Goal: Transaction & Acquisition: Obtain resource

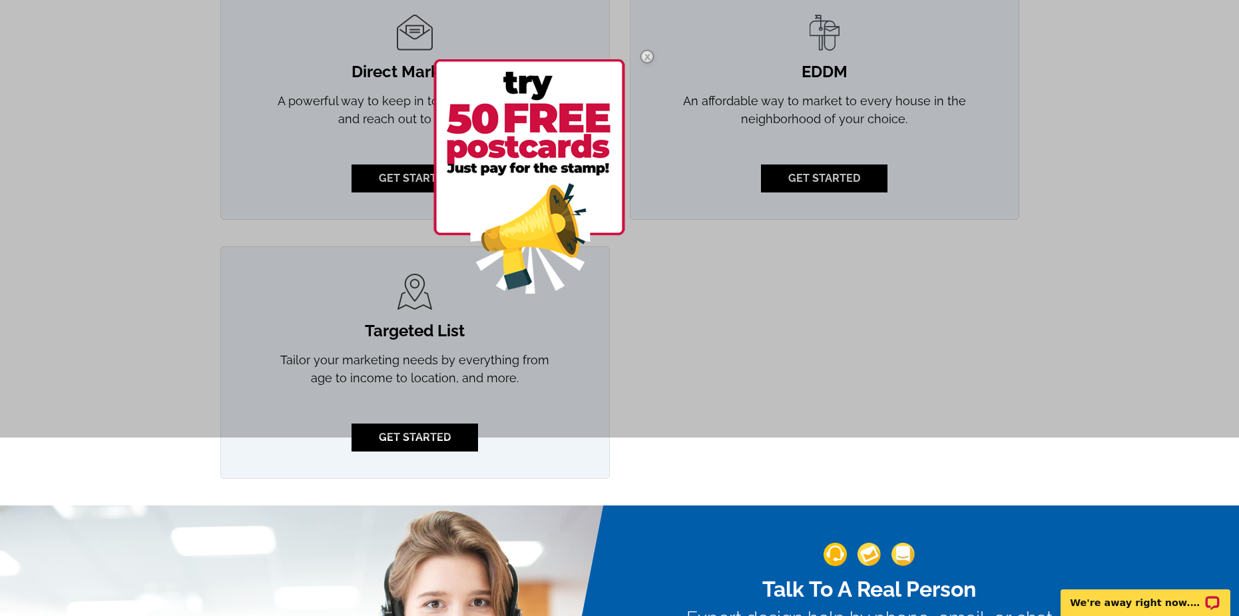
scroll to position [1265, 0]
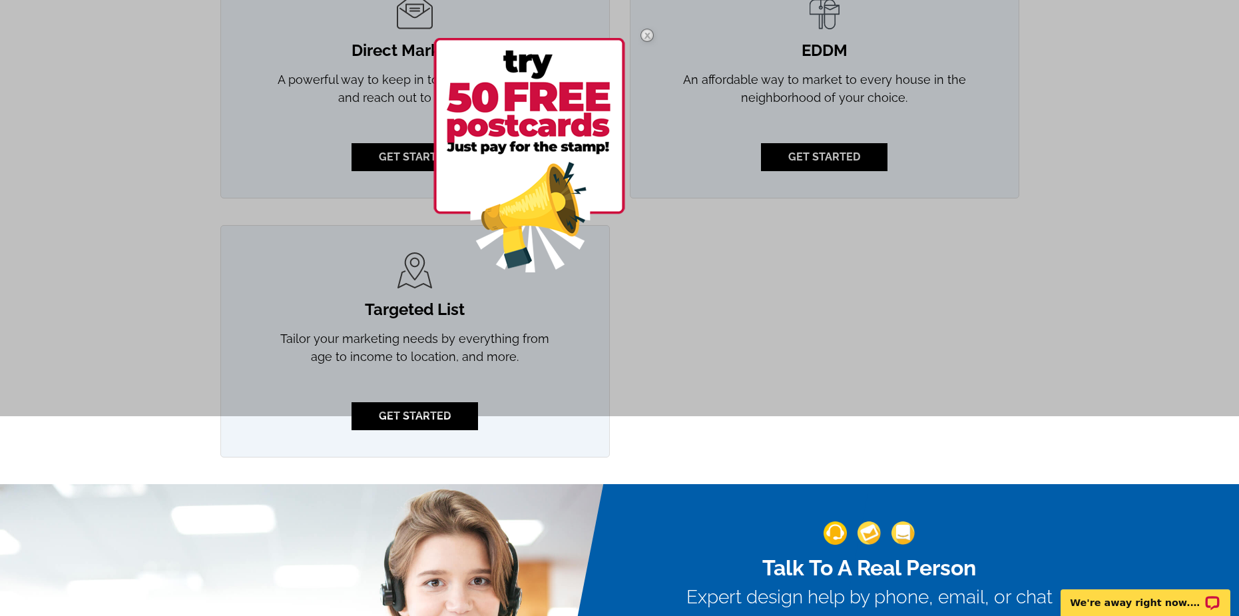
drag, startPoint x: 726, startPoint y: 388, endPoint x: 718, endPoint y: 388, distance: 8.0
click at [729, 391] on div at bounding box center [619, 108] width 1239 height 616
click at [647, 38] on img at bounding box center [647, 35] width 39 height 39
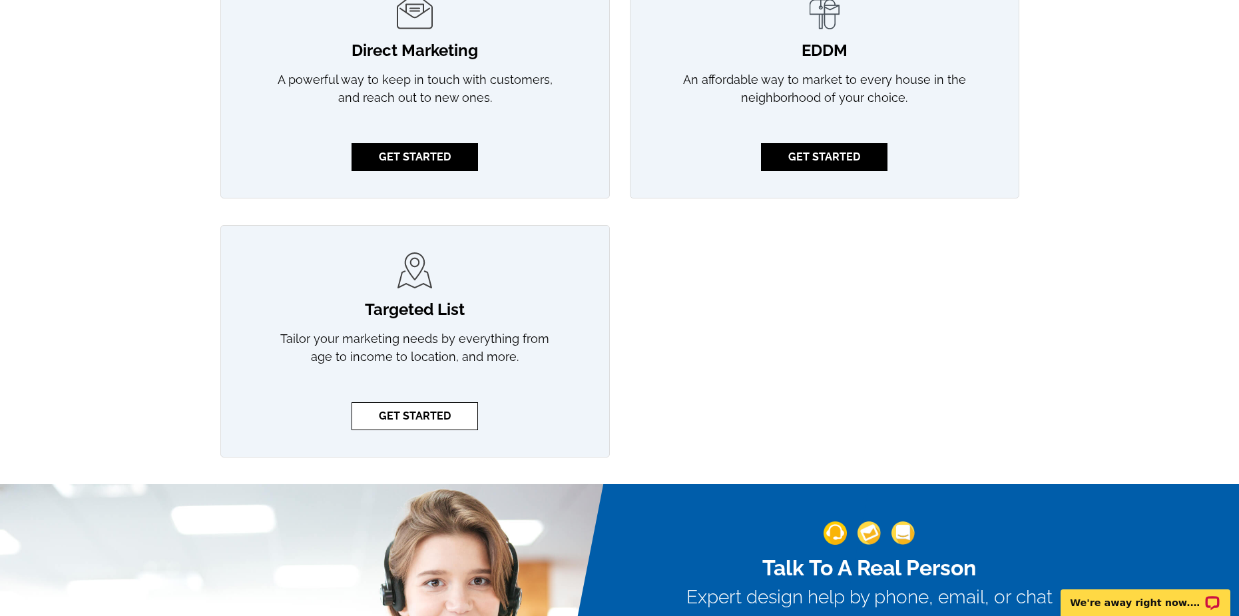
click at [446, 412] on link "GET STARTED" at bounding box center [415, 416] width 127 height 28
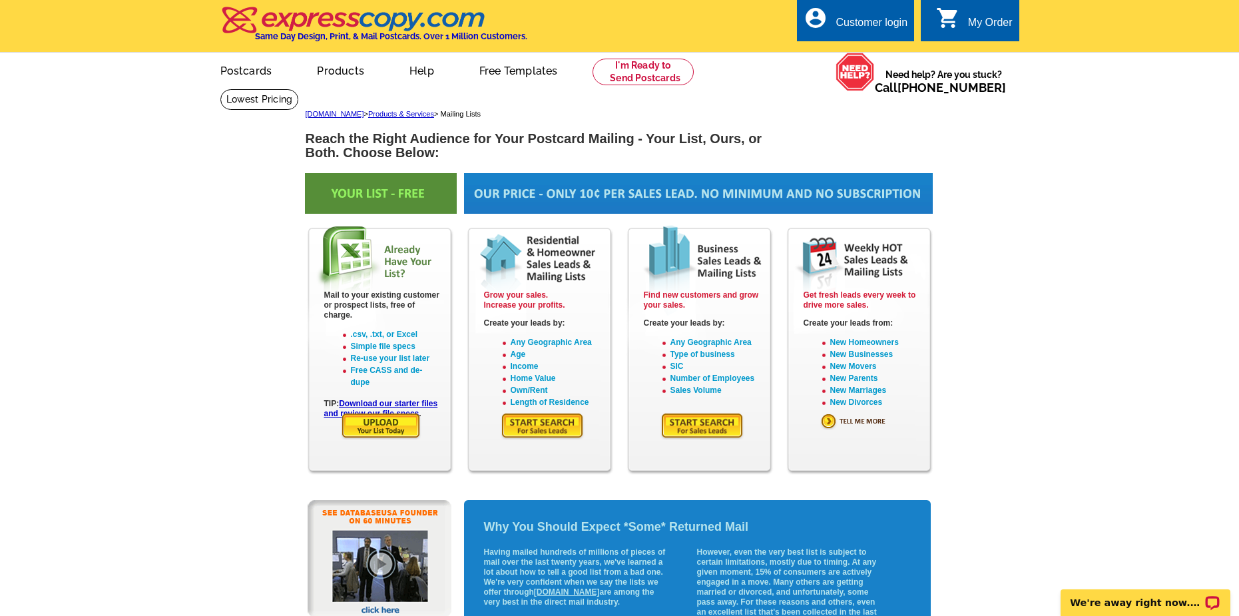
click at [718, 426] on img at bounding box center [703, 425] width 84 height 27
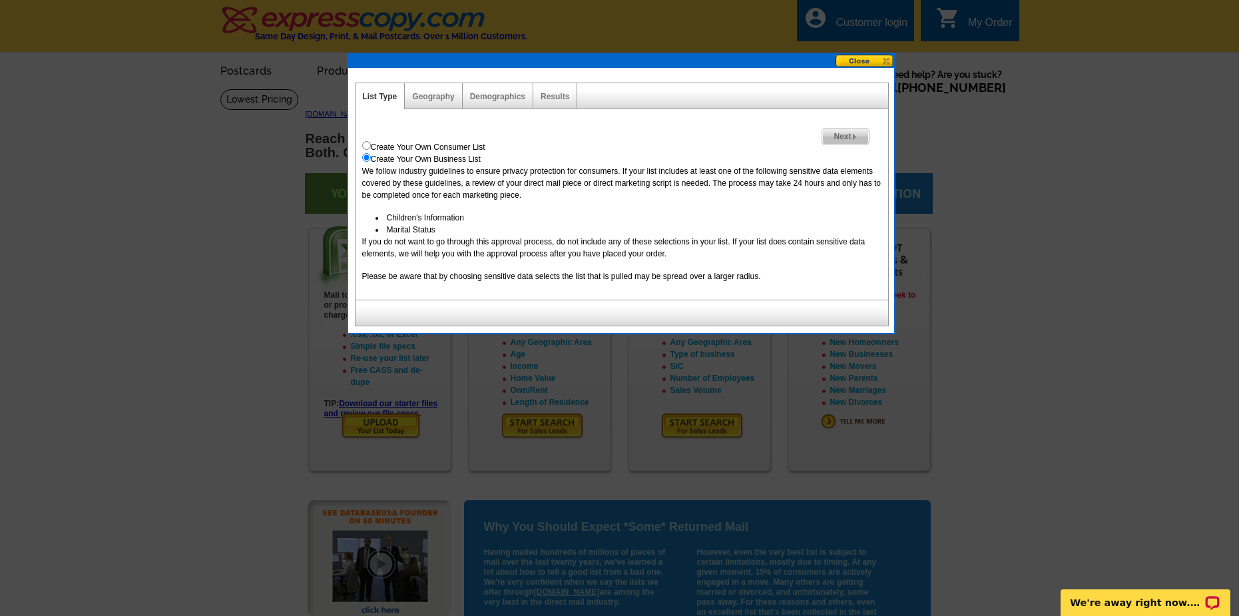
click at [449, 101] on div "Geography" at bounding box center [433, 96] width 57 height 26
click at [442, 91] on div "Geography" at bounding box center [433, 96] width 57 height 26
click at [442, 95] on link "Geography" at bounding box center [433, 96] width 42 height 9
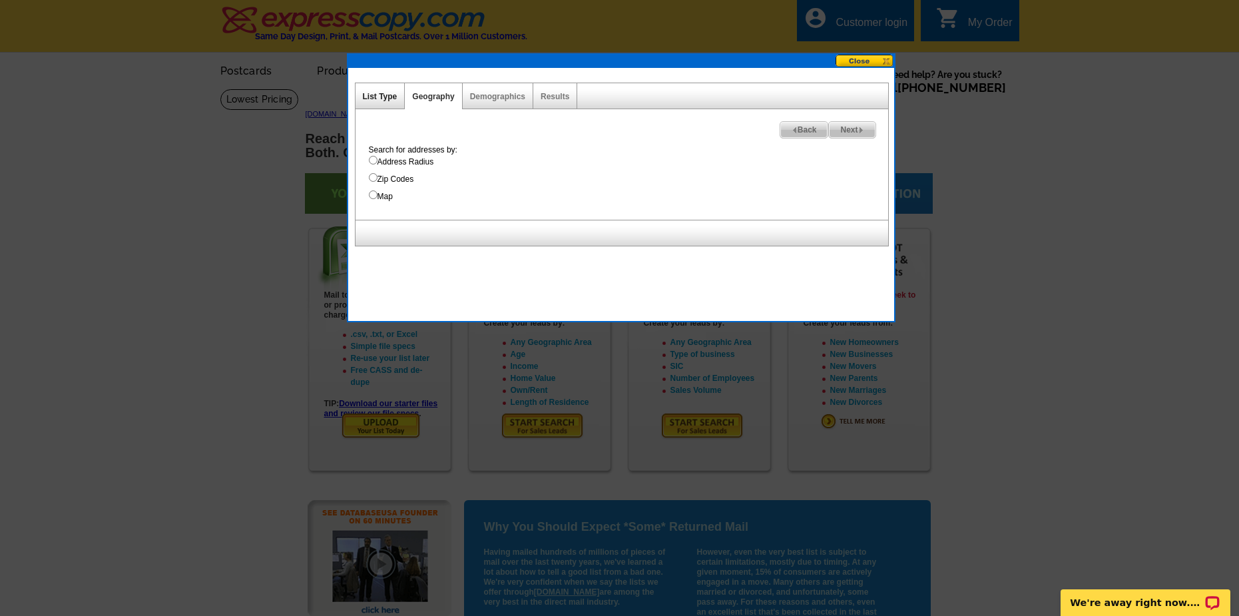
click at [386, 97] on link "List Type" at bounding box center [380, 96] width 35 height 9
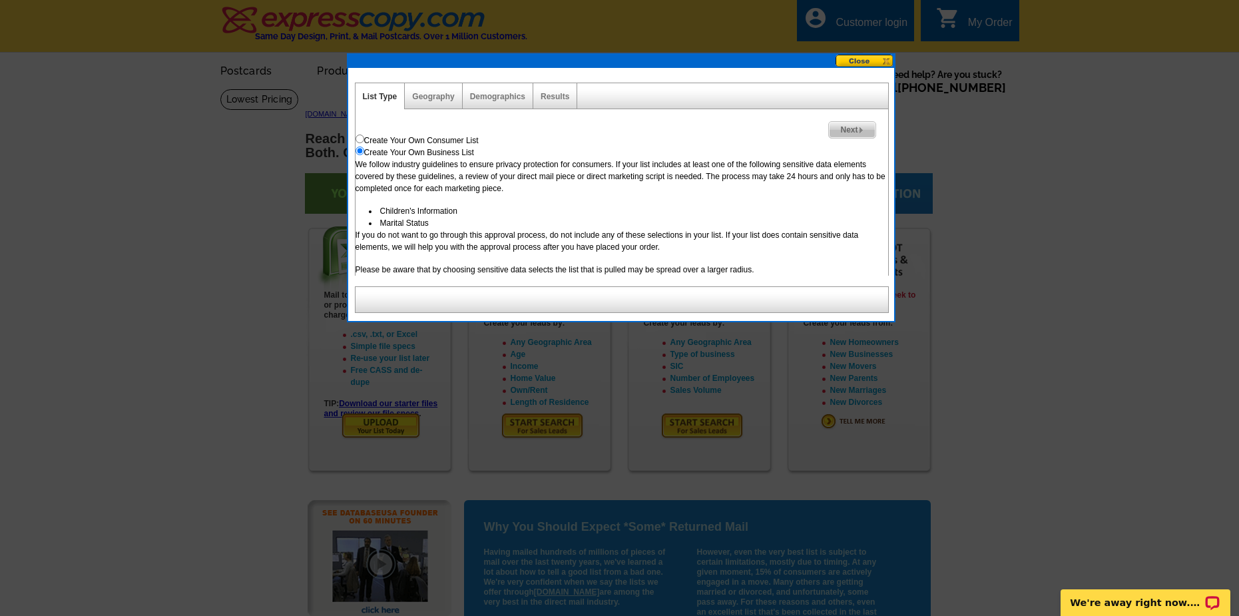
click at [460, 298] on div at bounding box center [622, 299] width 534 height 27
click at [850, 135] on span "Next" at bounding box center [852, 130] width 46 height 16
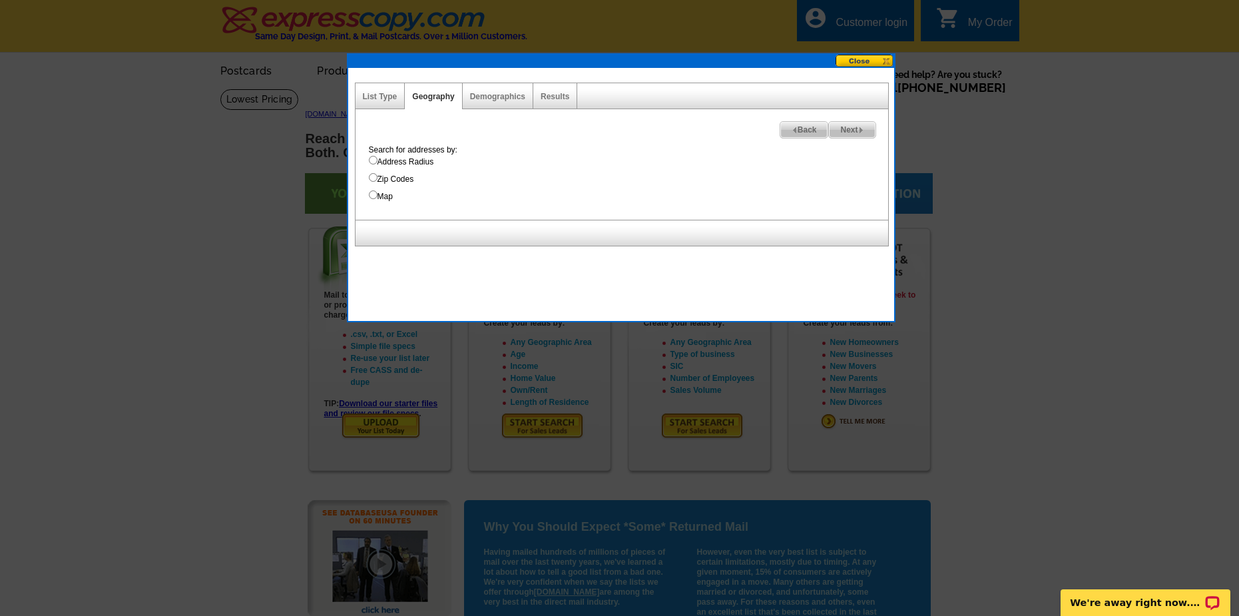
click at [405, 176] on label "Zip Codes" at bounding box center [628, 179] width 519 height 12
click at [378, 176] on input "Zip Codes" at bounding box center [373, 177] width 9 height 9
radio input "true"
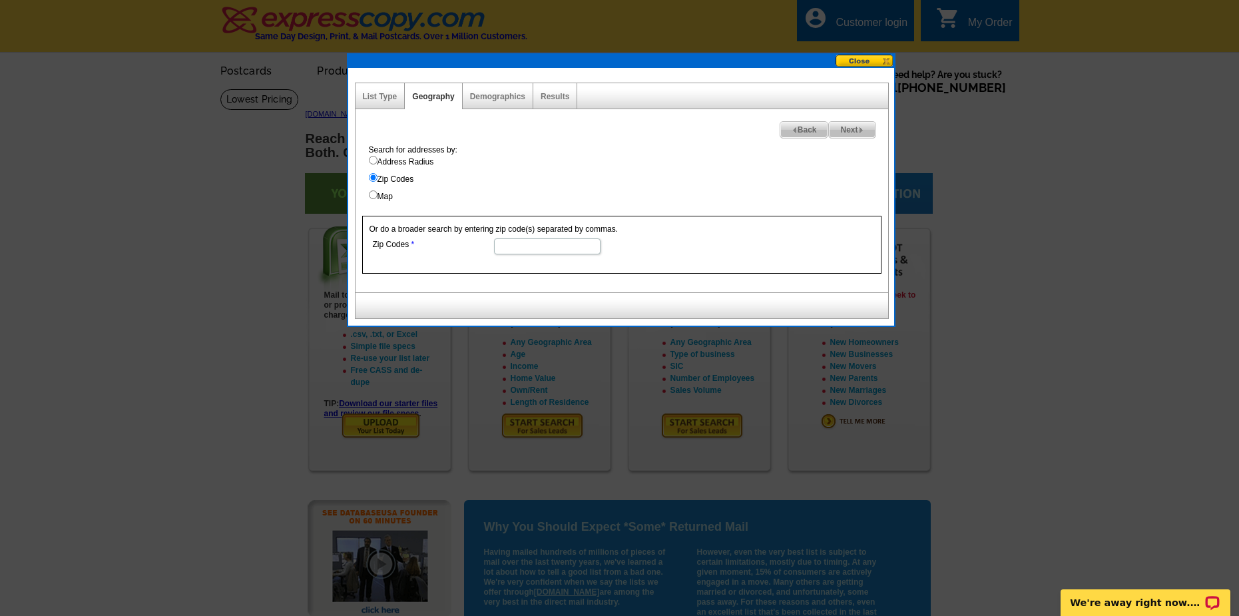
click at [412, 165] on label "Address Radius" at bounding box center [628, 162] width 519 height 12
click at [378, 164] on input "Address Radius" at bounding box center [373, 160] width 9 height 9
radio input "true"
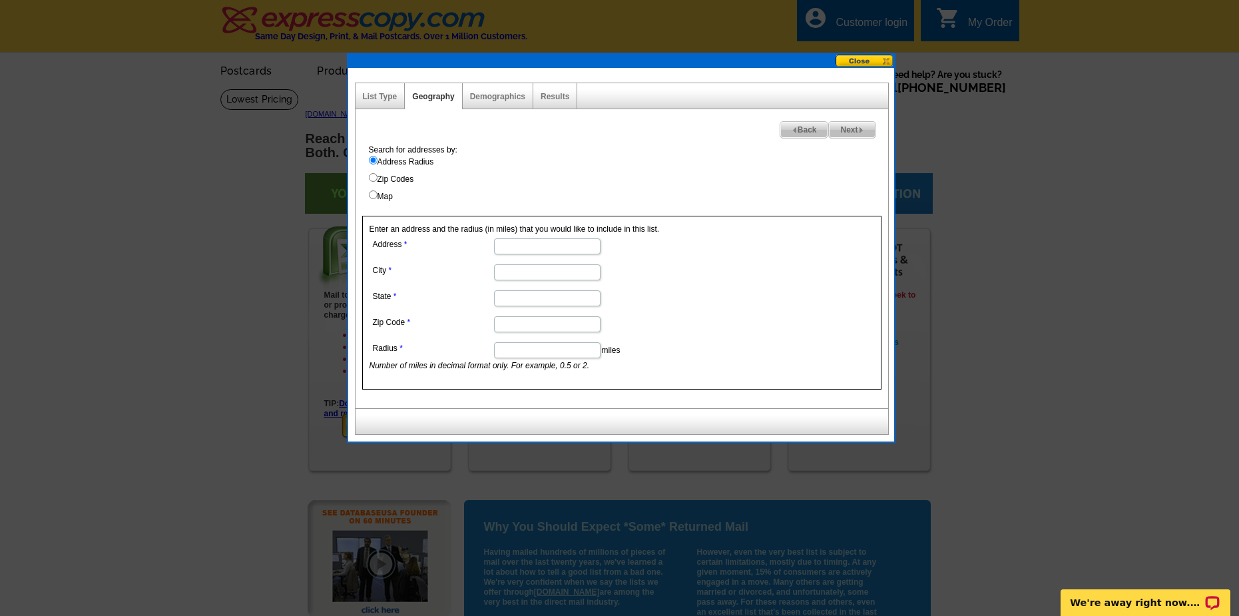
click at [383, 189] on div "Search for addresses by: Address Radius Zip Codes Map" at bounding box center [625, 173] width 526 height 59
click at [384, 192] on label "Map" at bounding box center [628, 196] width 519 height 12
click at [378, 192] on input "Map" at bounding box center [373, 194] width 9 height 9
radio input "true"
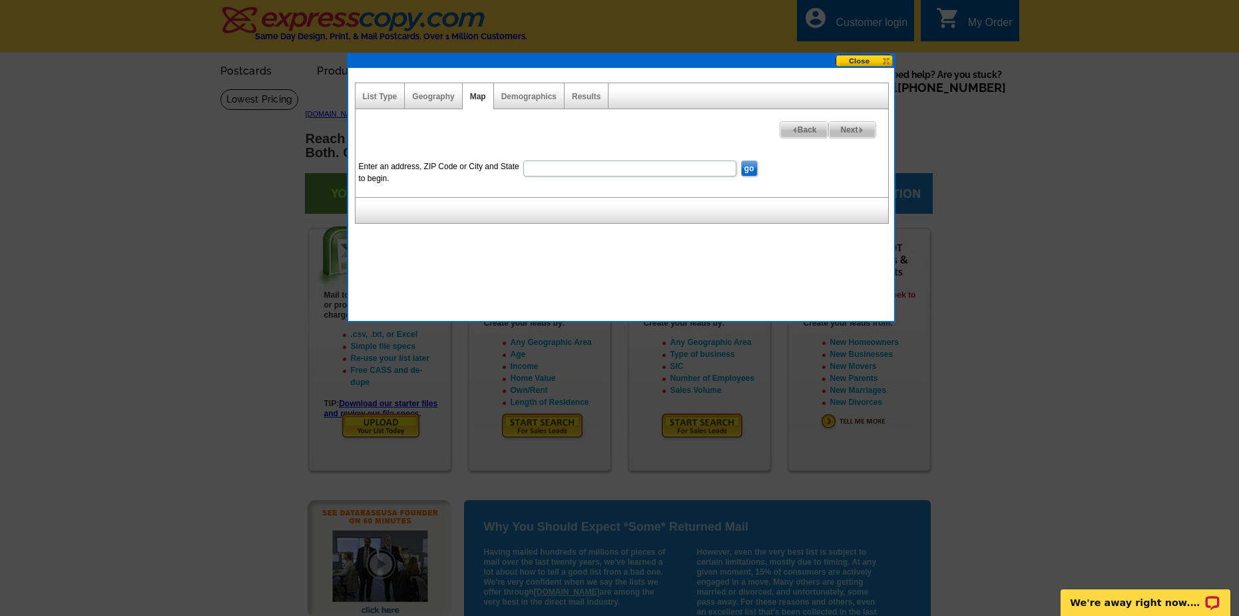
click at [615, 176] on input "Enter an address, ZIP Code or City and State to begin." at bounding box center [629, 168] width 213 height 16
type input "kansas city"
click at [751, 166] on input "go" at bounding box center [749, 168] width 17 height 16
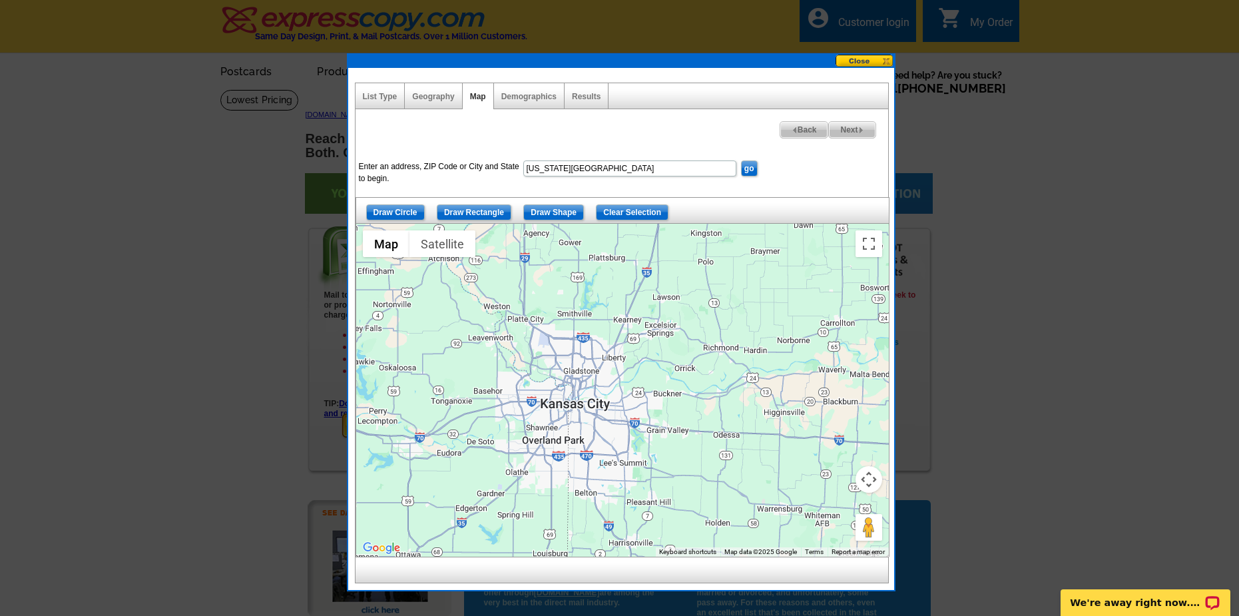
drag, startPoint x: 617, startPoint y: 340, endPoint x: 555, endPoint y: 379, distance: 73.9
click at [555, 379] on div at bounding box center [622, 390] width 533 height 333
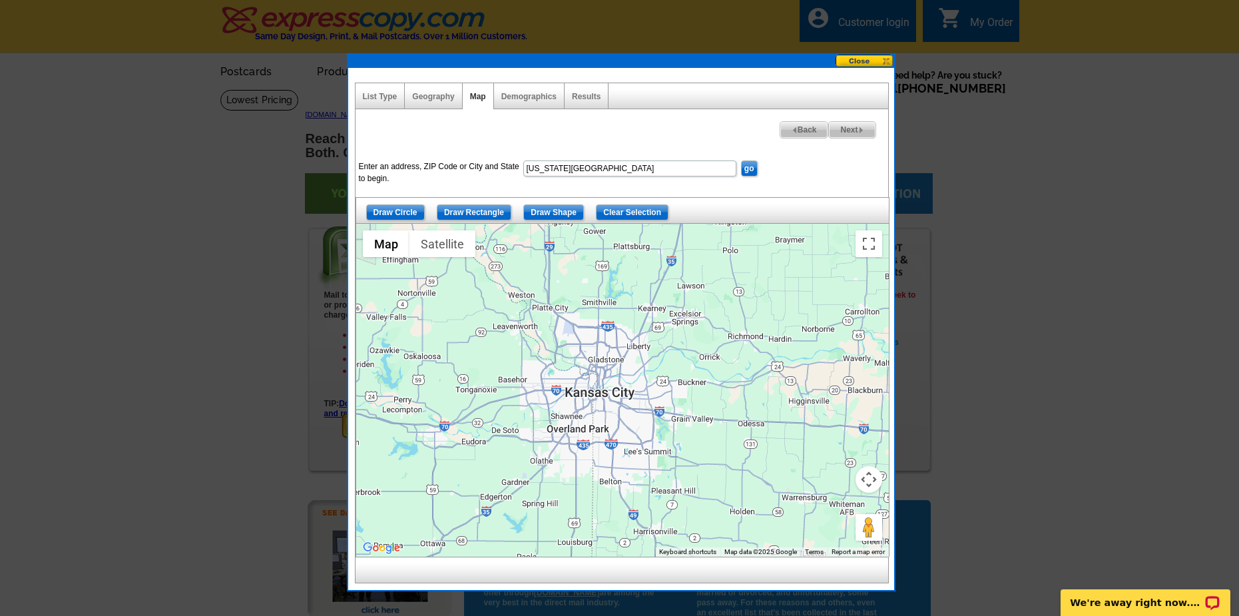
drag, startPoint x: 589, startPoint y: 352, endPoint x: 590, endPoint y: 325, distance: 27.3
click at [590, 325] on div at bounding box center [622, 390] width 533 height 333
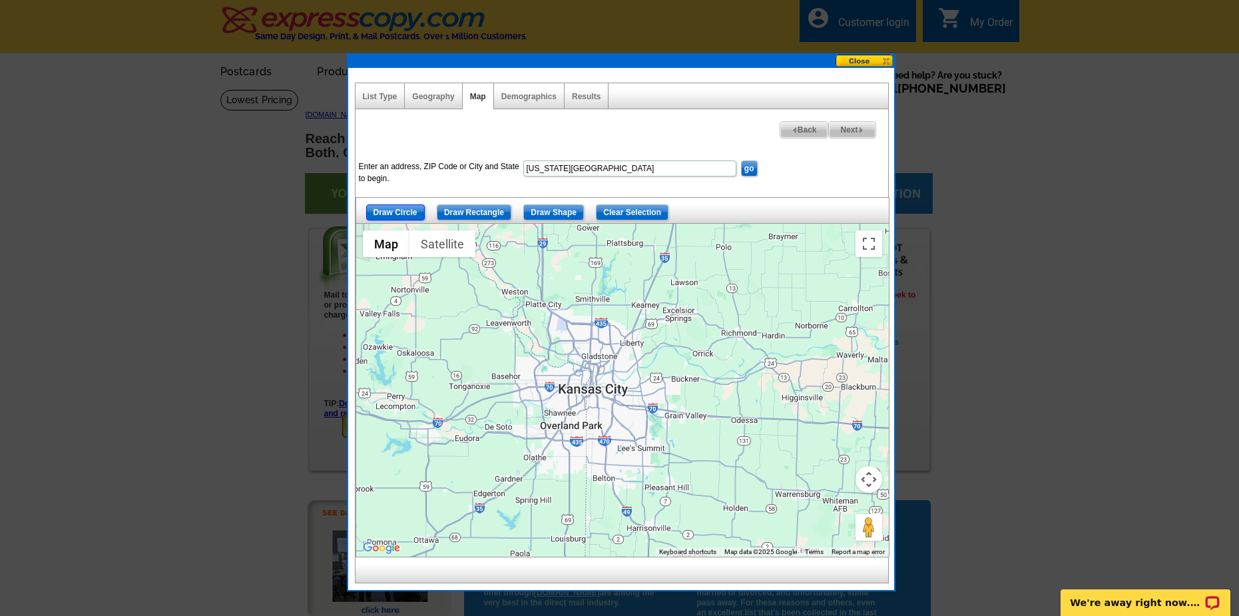
click at [408, 216] on input "Draw Circle" at bounding box center [395, 212] width 59 height 16
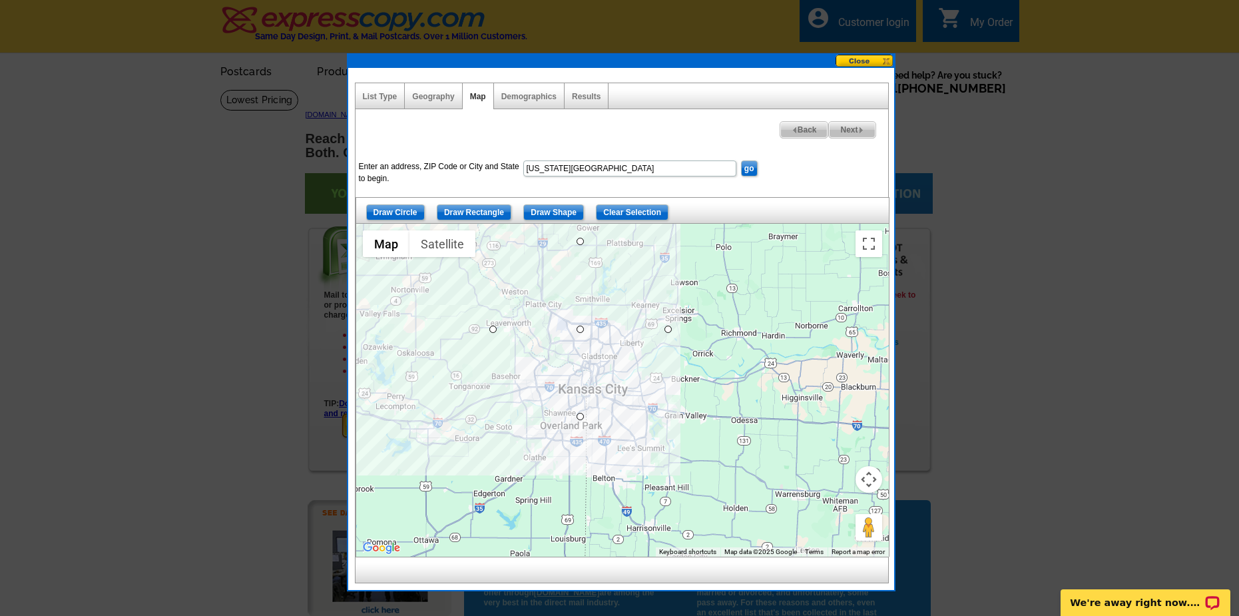
drag, startPoint x: 581, startPoint y: 329, endPoint x: 578, endPoint y: 405, distance: 76.0
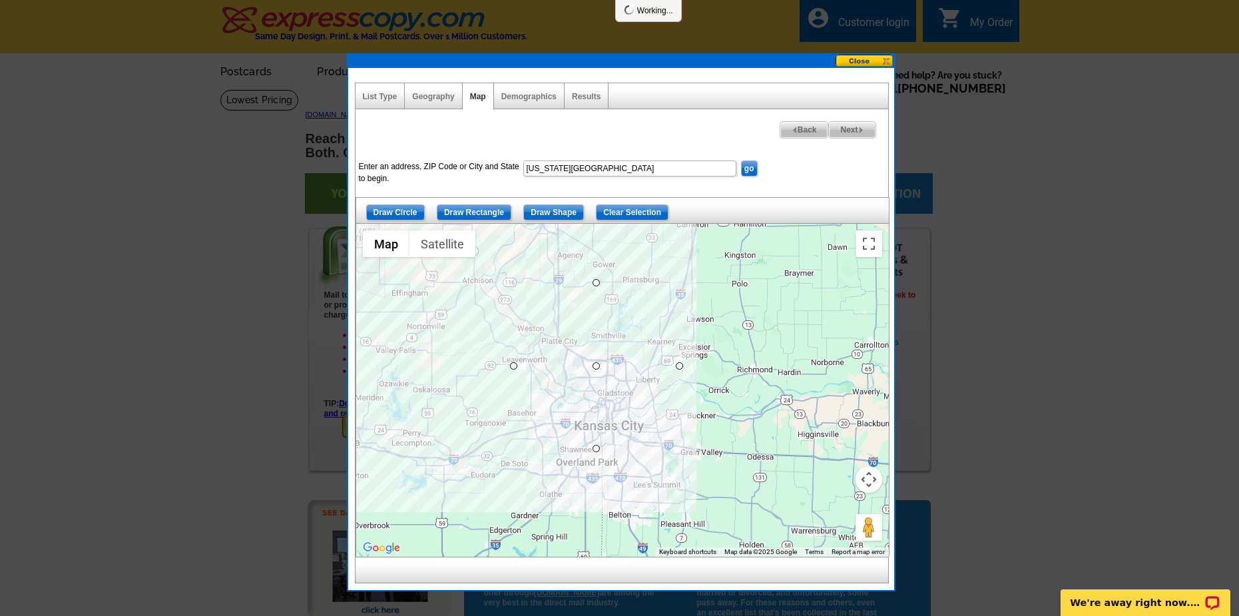
drag, startPoint x: 576, startPoint y: 333, endPoint x: 593, endPoint y: 371, distance: 41.4
click at [593, 371] on div at bounding box center [622, 390] width 533 height 333
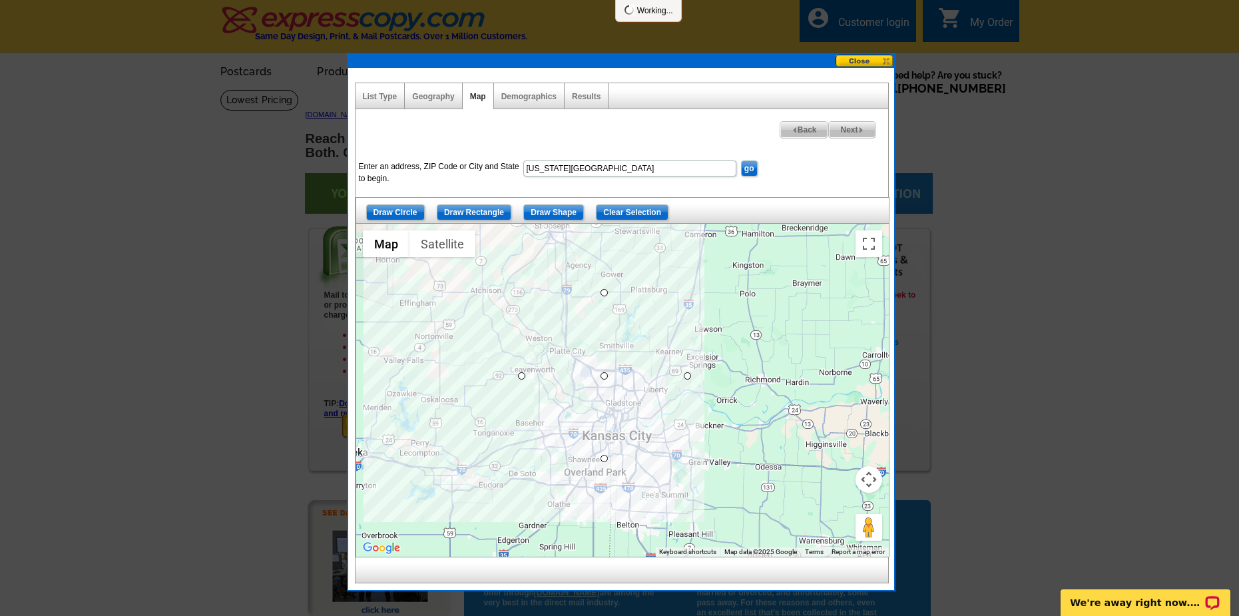
drag, startPoint x: 596, startPoint y: 370, endPoint x: 606, endPoint y: 381, distance: 15.1
click at [606, 382] on div at bounding box center [622, 390] width 533 height 333
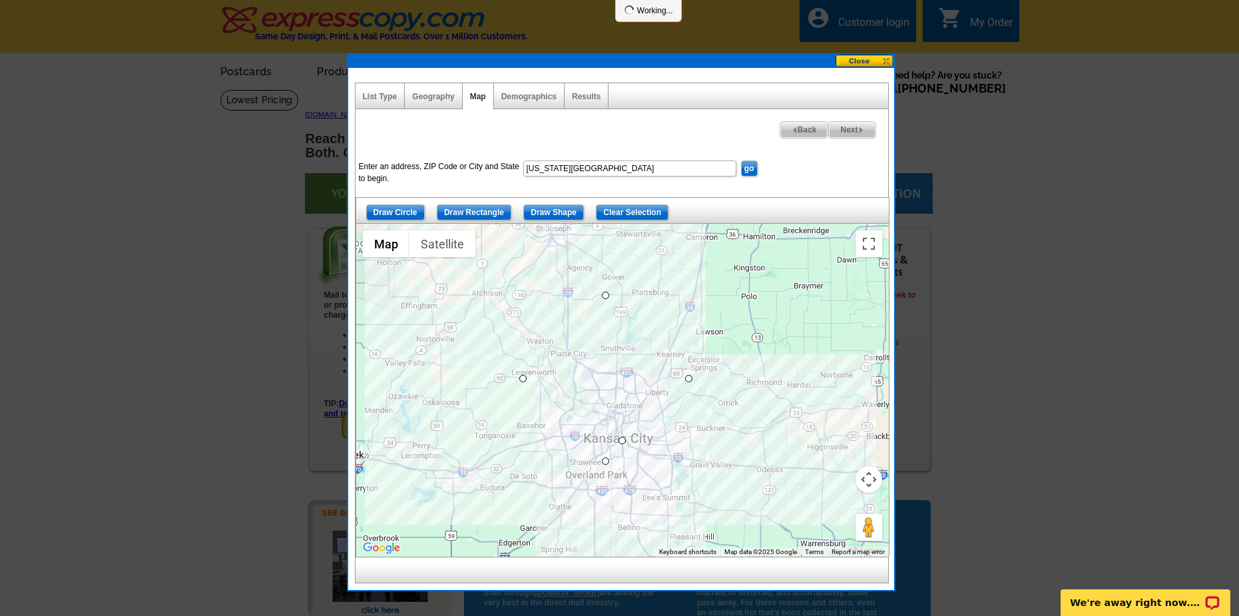
drag, startPoint x: 606, startPoint y: 377, endPoint x: 623, endPoint y: 440, distance: 65.4
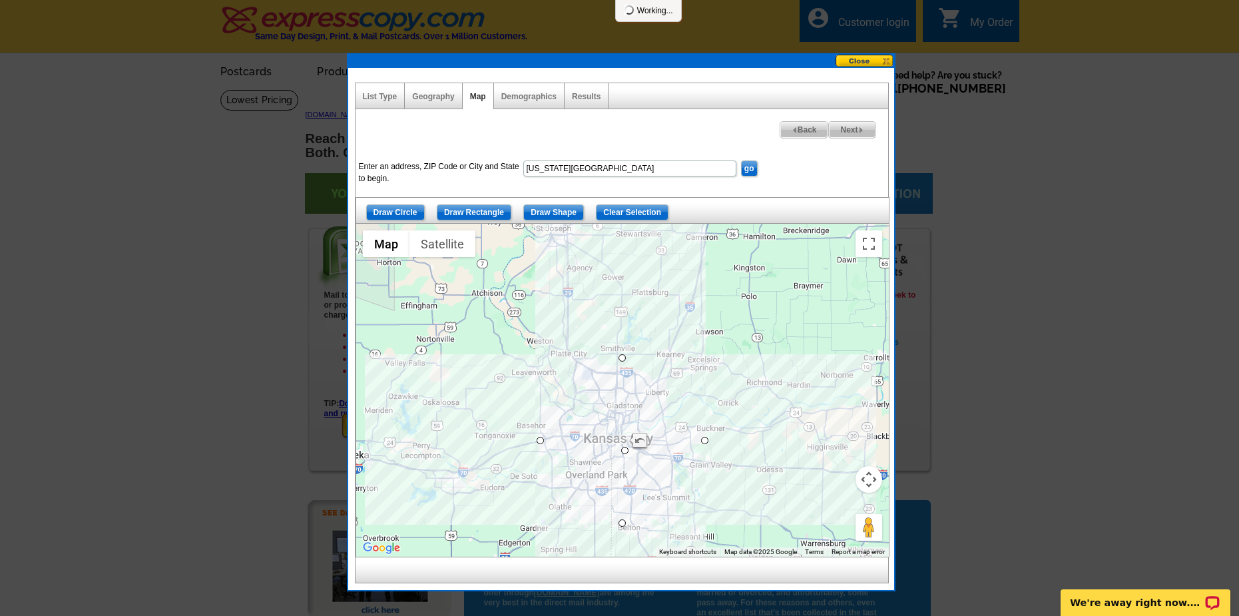
drag, startPoint x: 623, startPoint y: 440, endPoint x: 627, endPoint y: 451, distance: 11.4
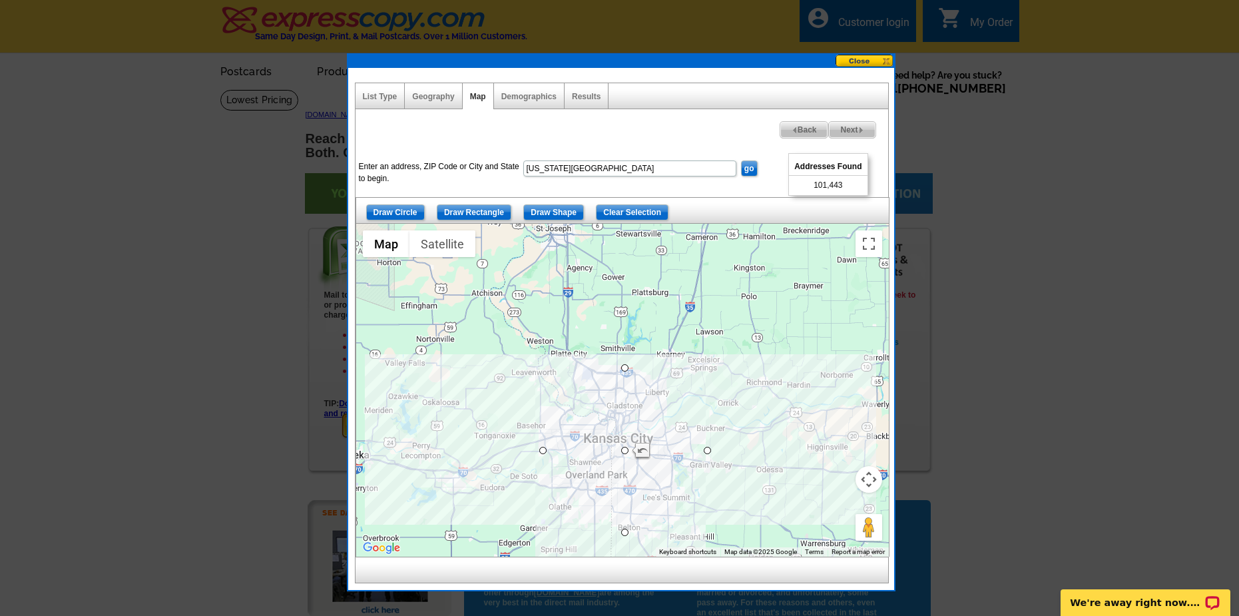
click at [755, 173] on input "go" at bounding box center [749, 168] width 17 height 16
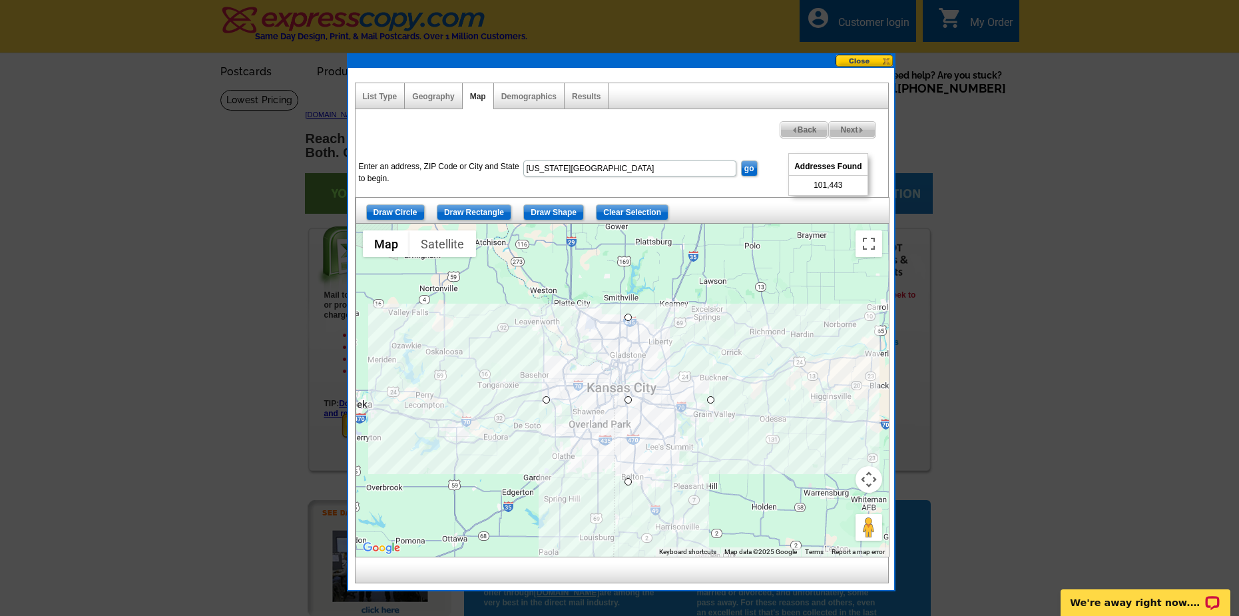
click at [747, 164] on input "go" at bounding box center [749, 168] width 17 height 16
click at [848, 133] on span "Next" at bounding box center [852, 130] width 46 height 16
select select
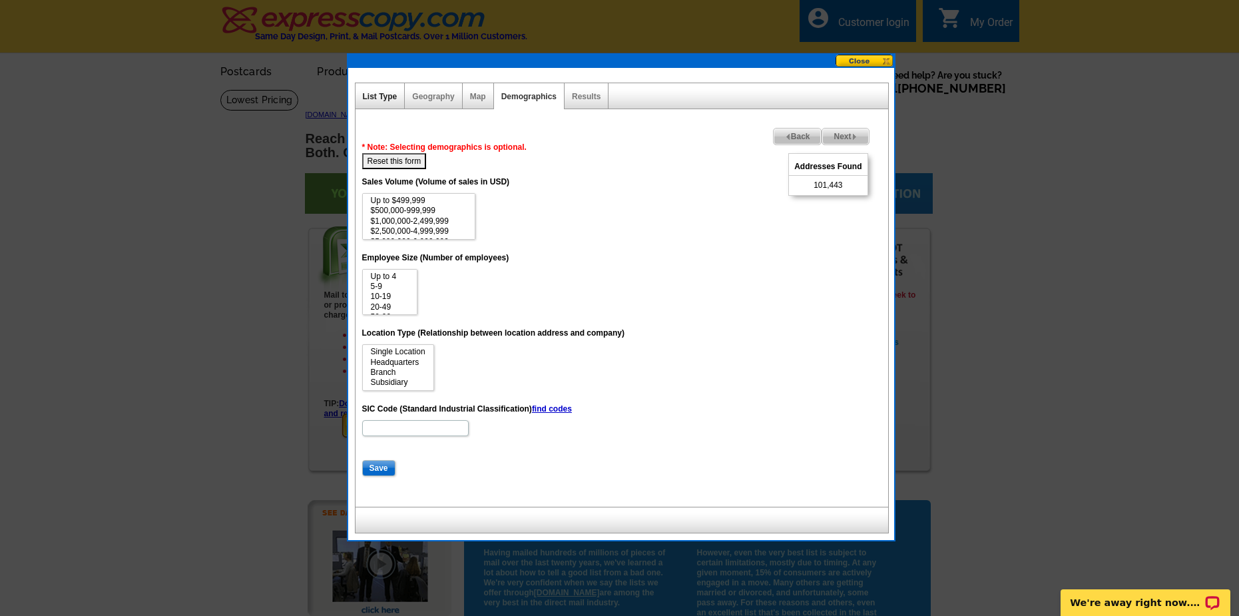
click at [382, 100] on link "List Type" at bounding box center [380, 96] width 35 height 9
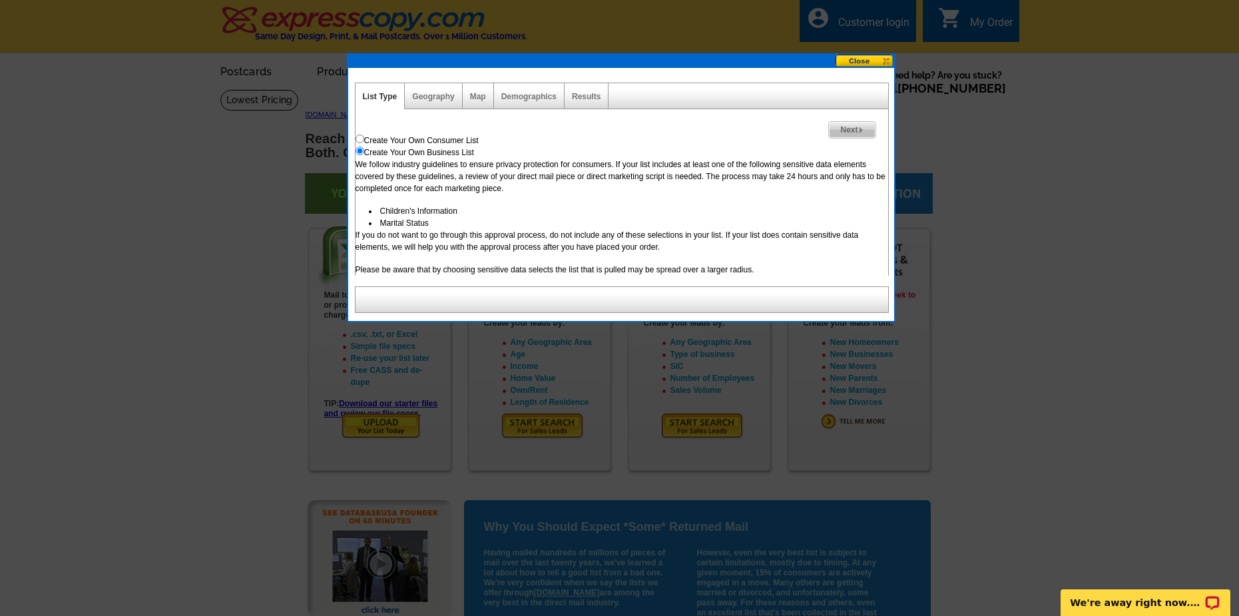
click at [436, 102] on div "Geography" at bounding box center [433, 96] width 57 height 26
click at [437, 96] on link "Geography" at bounding box center [433, 96] width 42 height 9
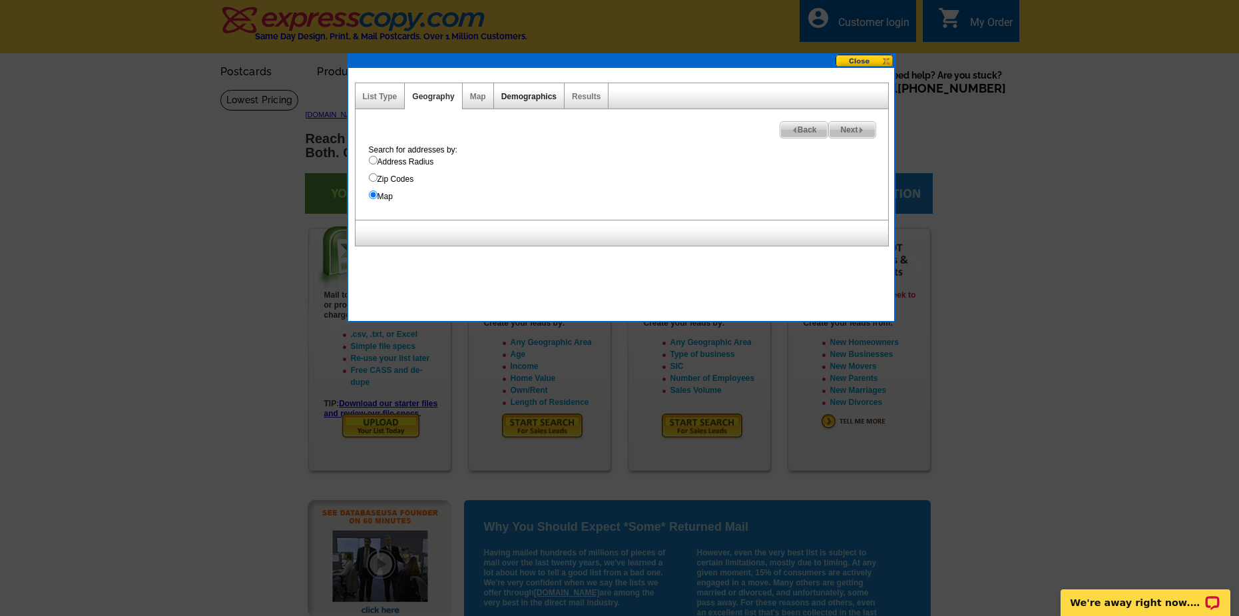
click at [515, 95] on link "Demographics" at bounding box center [528, 96] width 55 height 9
select select
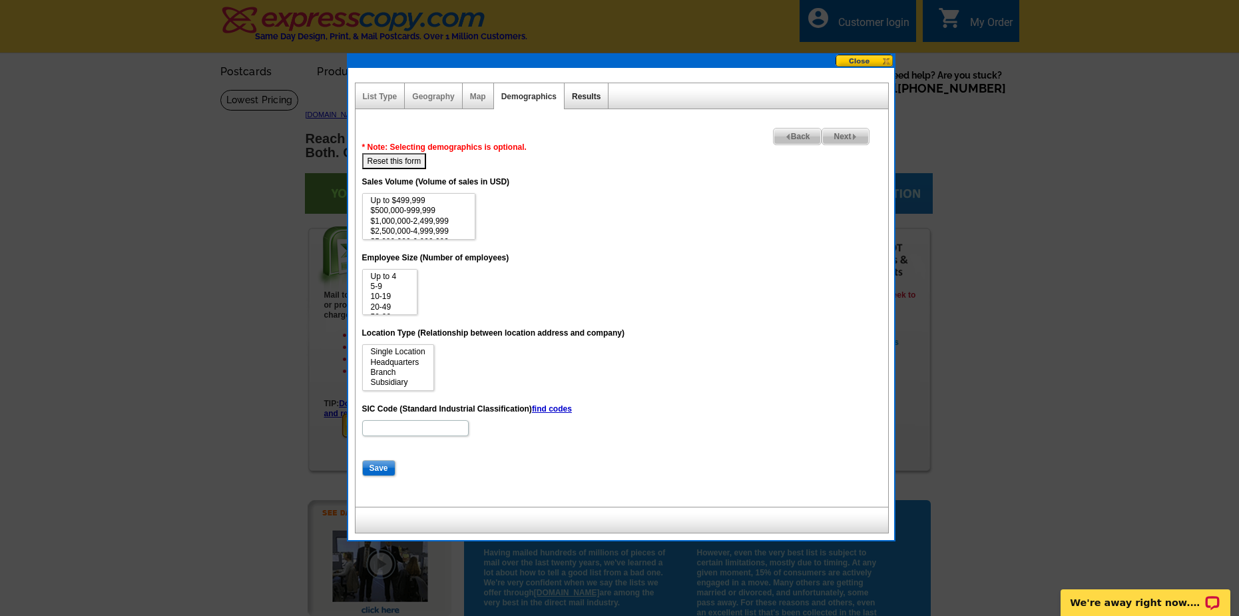
click at [575, 96] on link "Results" at bounding box center [586, 96] width 29 height 9
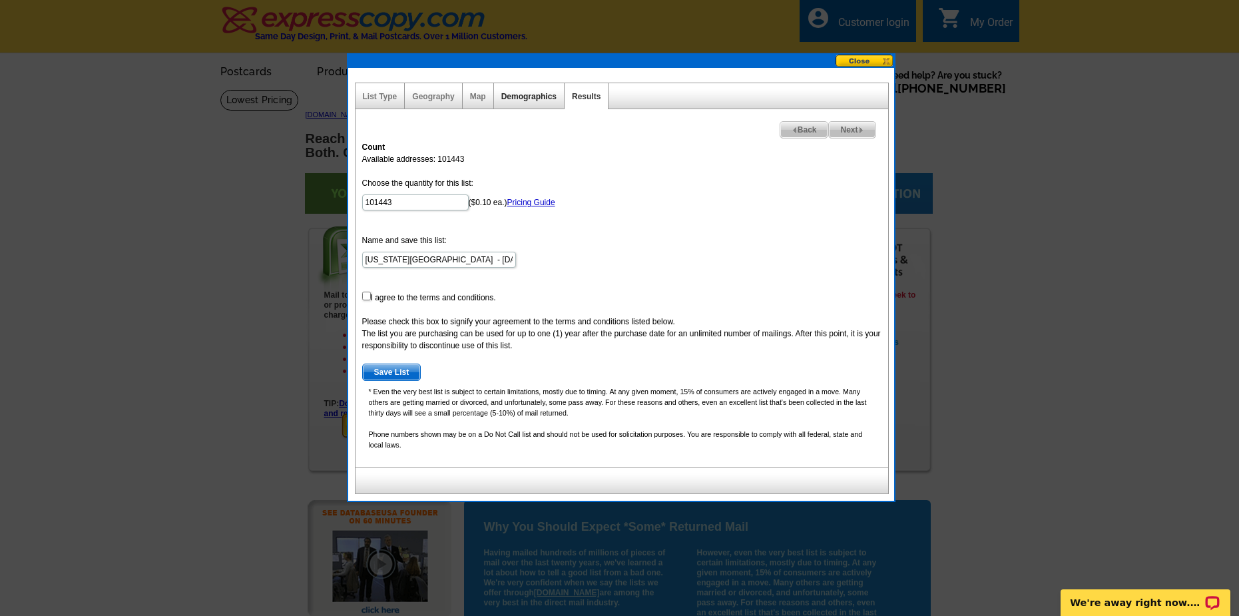
click at [539, 99] on link "Demographics" at bounding box center [528, 96] width 55 height 9
select select
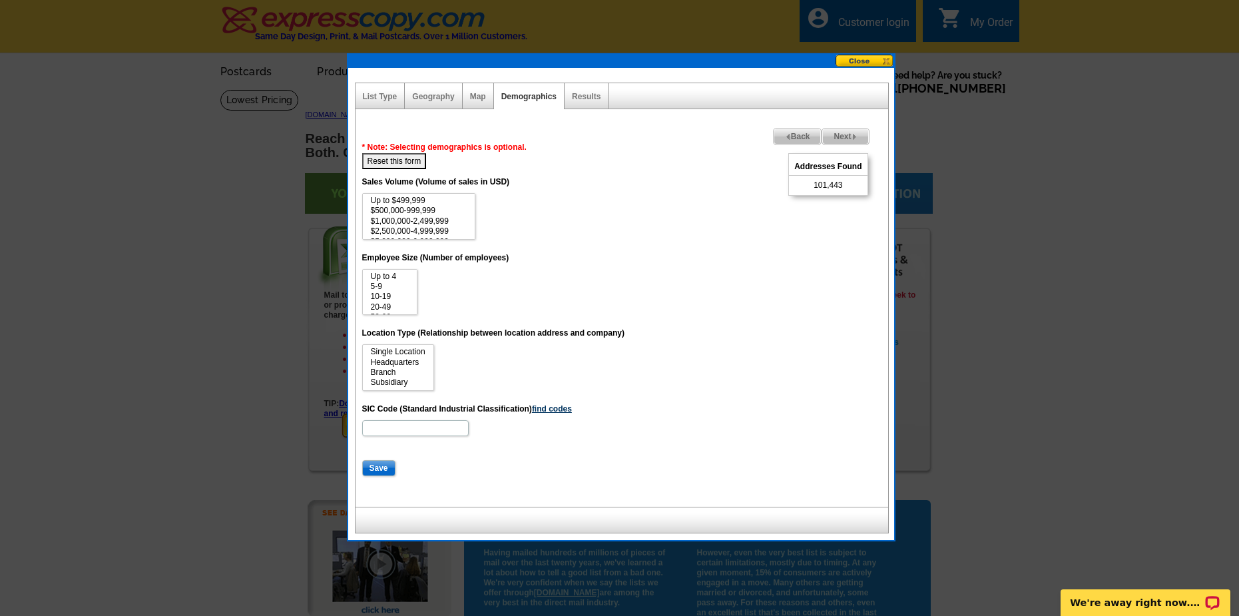
click at [540, 408] on link "find codes" at bounding box center [552, 408] width 40 height 9
click at [418, 420] on input "SIC Code (Standard Industrial Classification) find codes" at bounding box center [415, 428] width 107 height 16
type input "8041"
click at [416, 470] on dd "Save" at bounding box center [621, 468] width 519 height 16
click at [377, 461] on input "Save" at bounding box center [378, 468] width 33 height 16
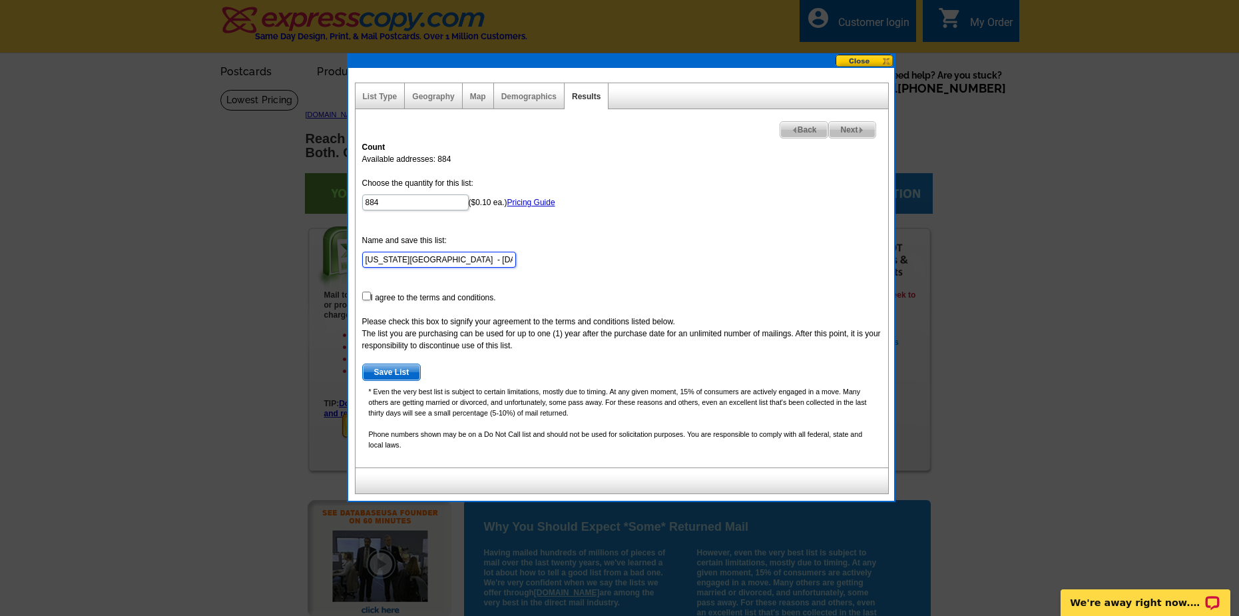
click at [463, 260] on input "kansas city - Aug 24" at bounding box center [439, 260] width 154 height 16
click at [579, 266] on form "Choose the quantity for this list: 884 ($0.10 ea.) Pricing Guide Name and save …" at bounding box center [621, 279] width 519 height 204
click at [368, 294] on input "checkbox" at bounding box center [366, 296] width 9 height 9
checkbox input "true"
click at [392, 370] on span "Save List" at bounding box center [392, 372] width 58 height 16
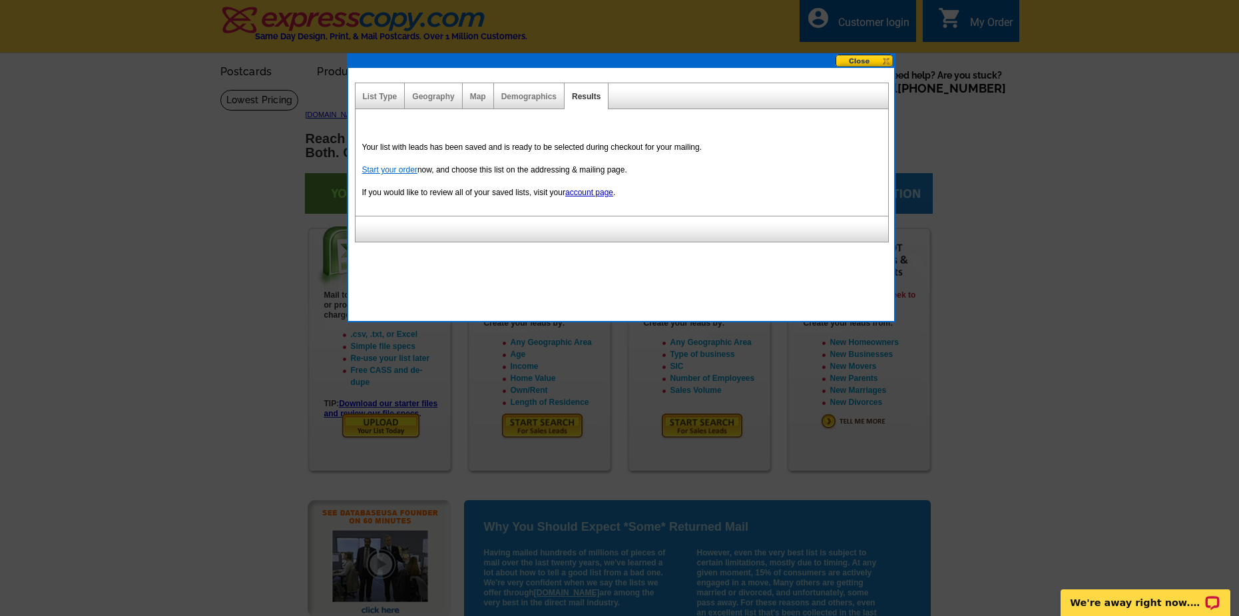
click at [401, 172] on link "Start your order" at bounding box center [389, 169] width 55 height 9
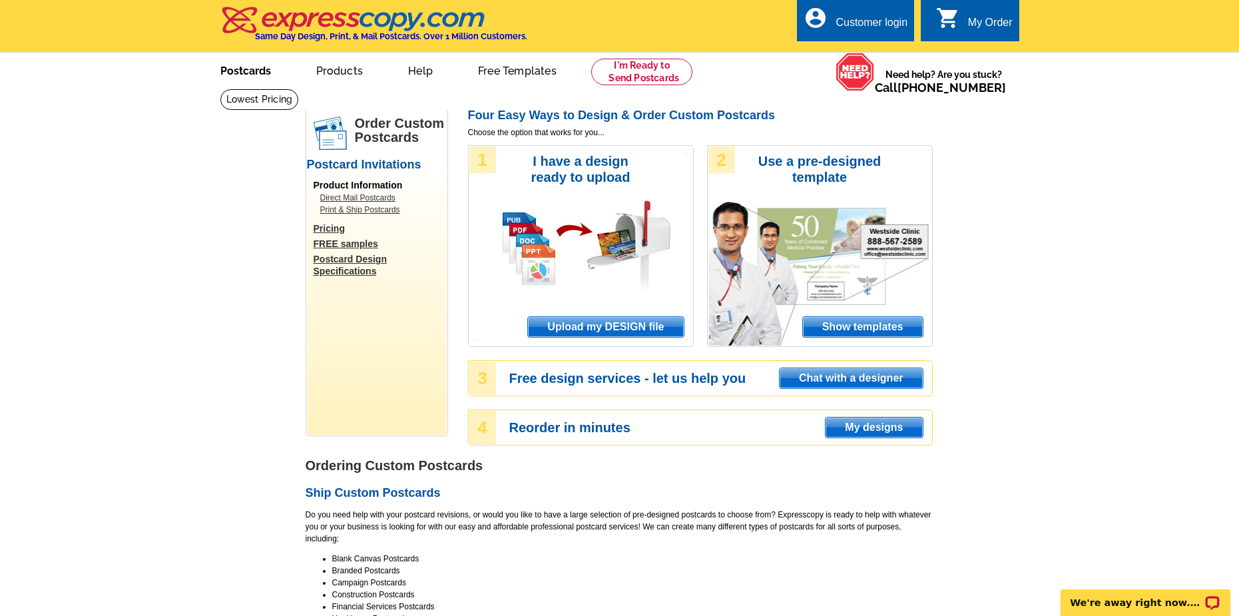
click at [249, 69] on link "Postcards" at bounding box center [245, 69] width 93 height 31
click at [332, 225] on link "Pricing" at bounding box center [380, 228] width 133 height 12
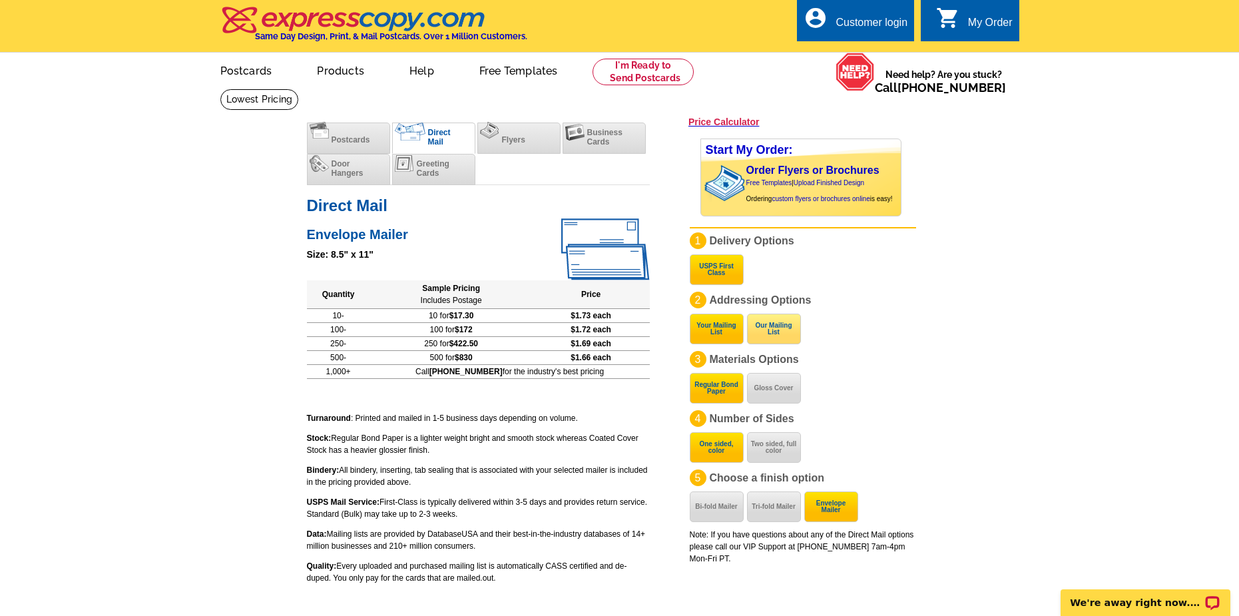
click at [779, 332] on button "Our Mailing List" at bounding box center [774, 329] width 54 height 31
click at [366, 139] on span "Postcards" at bounding box center [351, 139] width 39 height 9
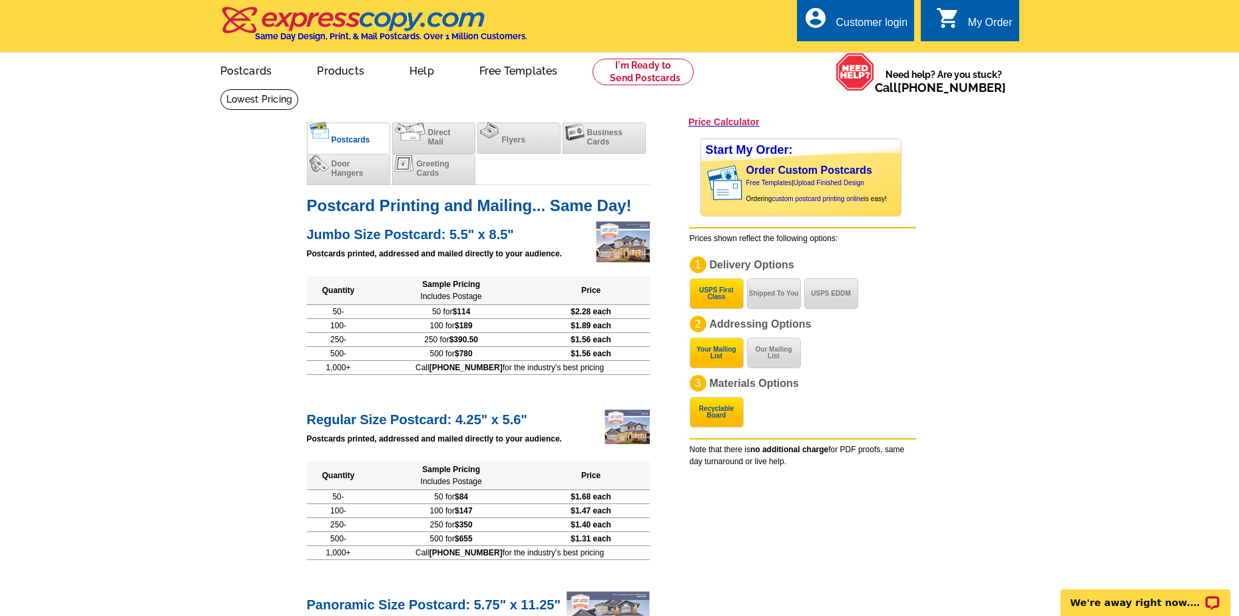
click at [336, 103] on link "[DOMAIN_NAME]" at bounding box center [336, 102] width 59 height 8
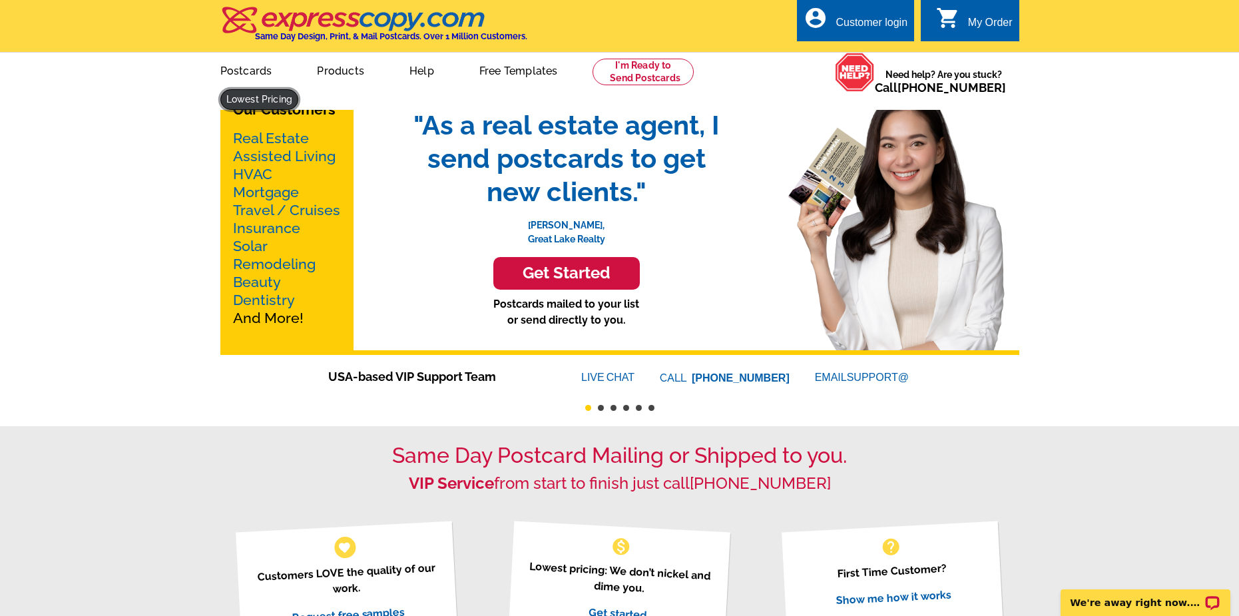
click at [299, 89] on link at bounding box center [259, 99] width 79 height 21
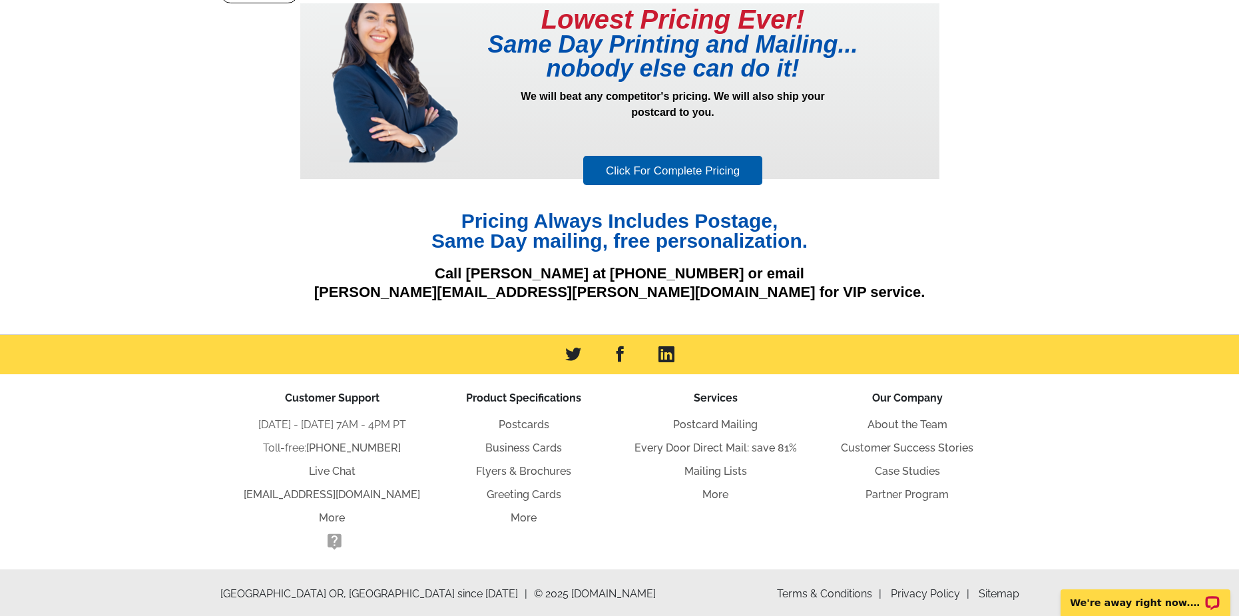
scroll to position [111, 0]
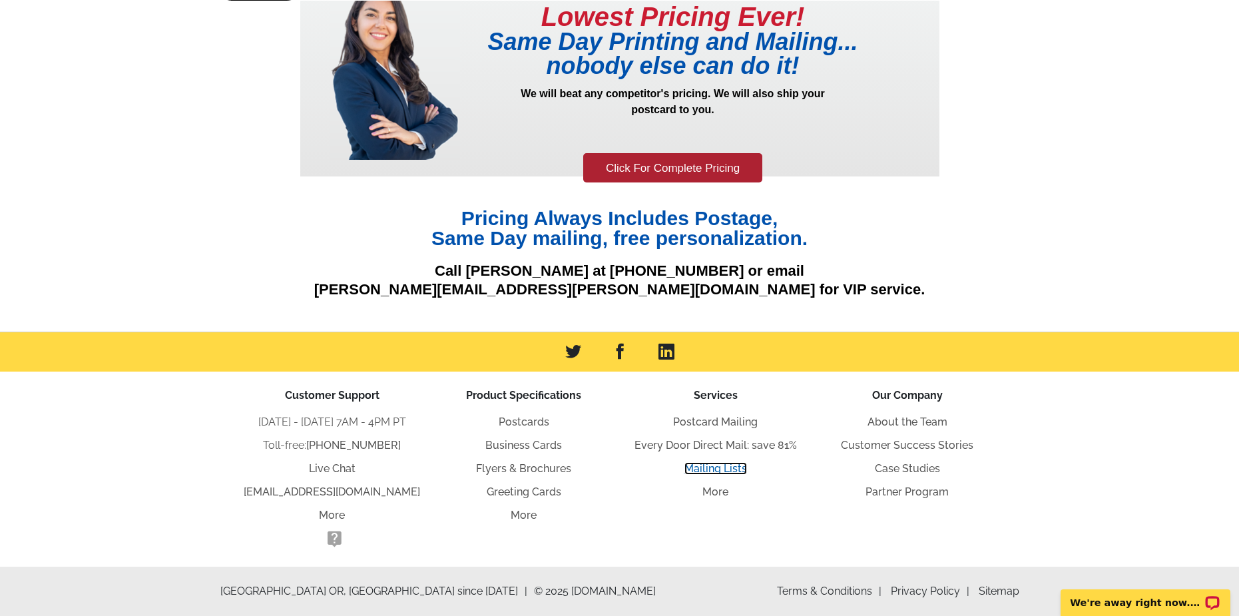
click at [723, 464] on link "Mailing Lists" at bounding box center [716, 468] width 63 height 13
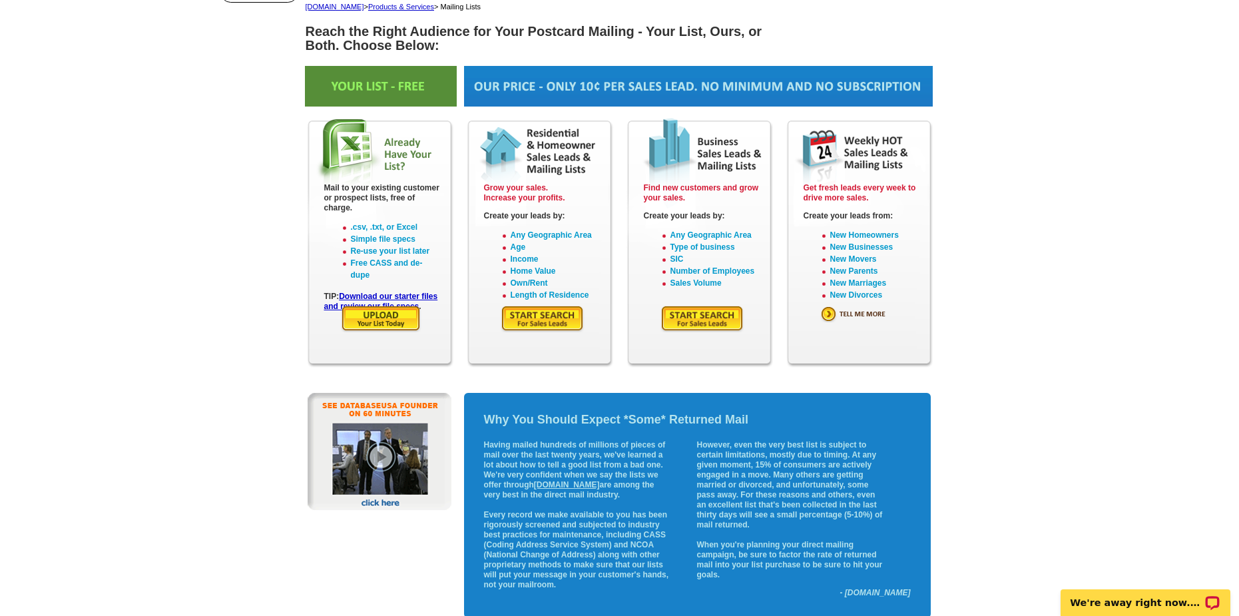
scroll to position [133, 0]
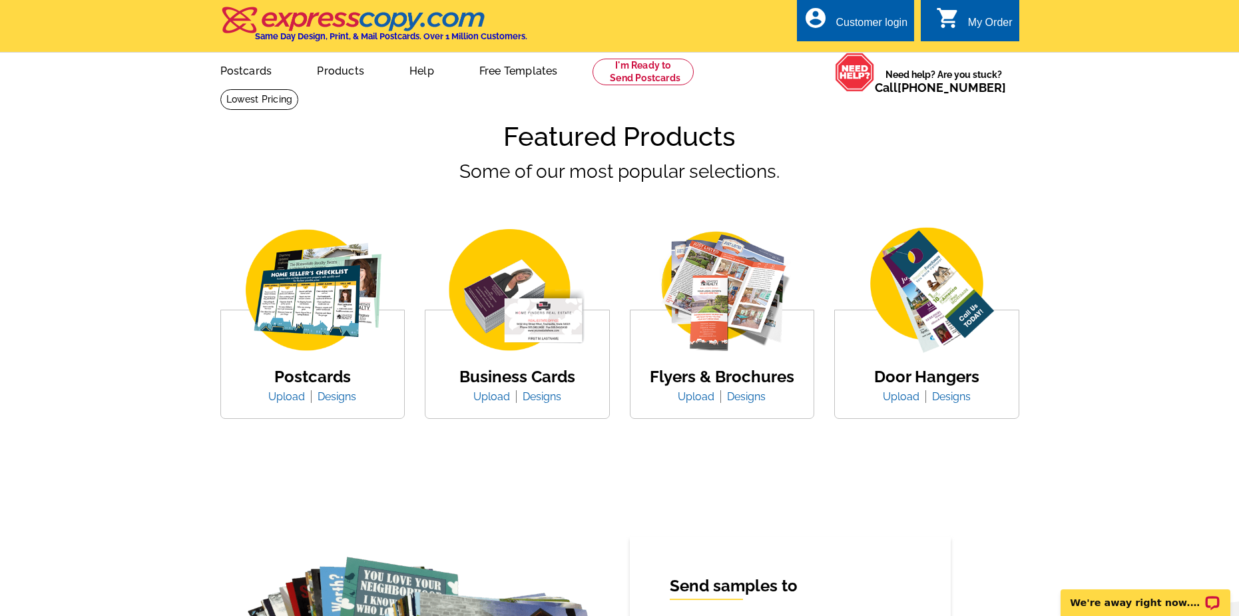
click at [376, 21] on img at bounding box center [353, 20] width 267 height 28
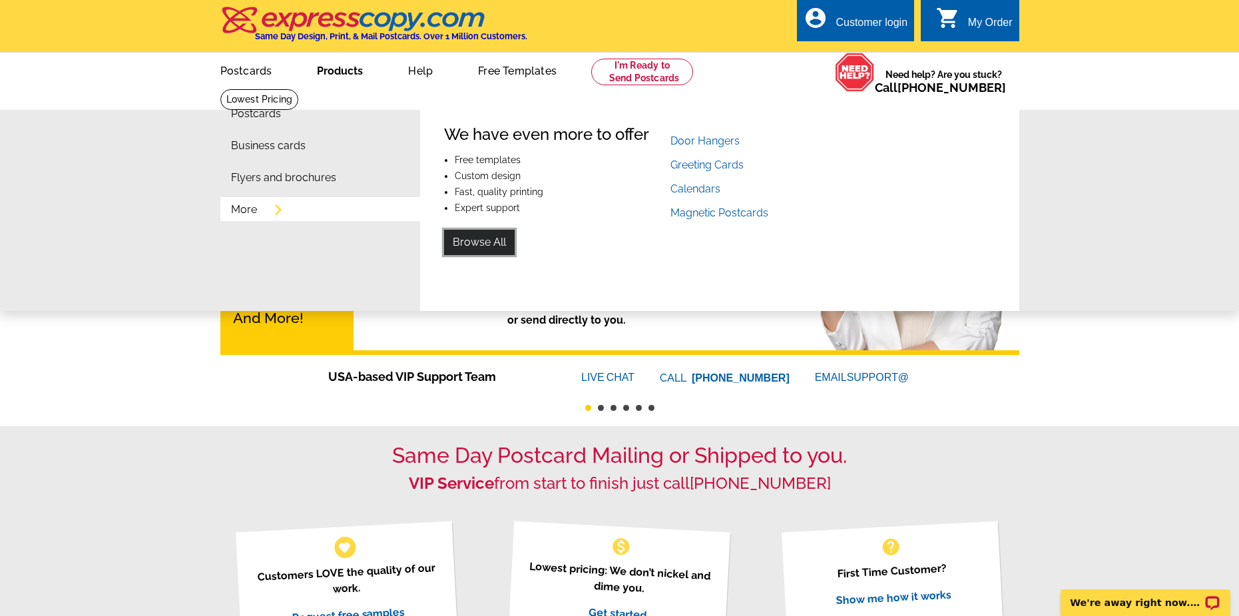
click at [483, 242] on link "Browse All" at bounding box center [479, 242] width 71 height 25
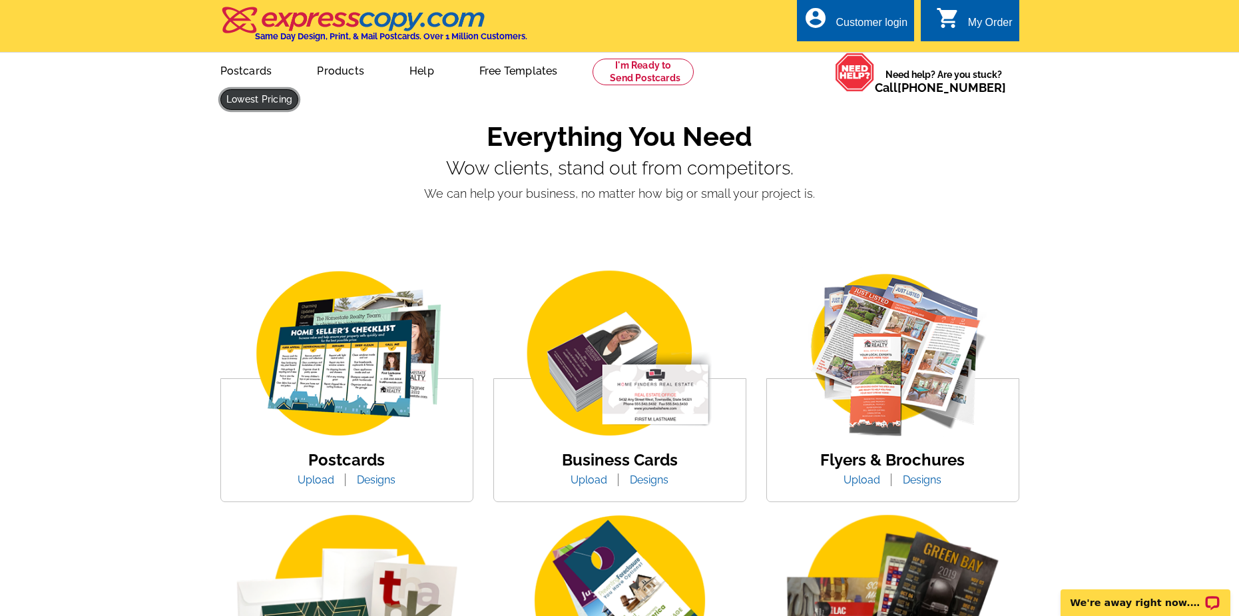
click at [299, 89] on link at bounding box center [259, 99] width 79 height 21
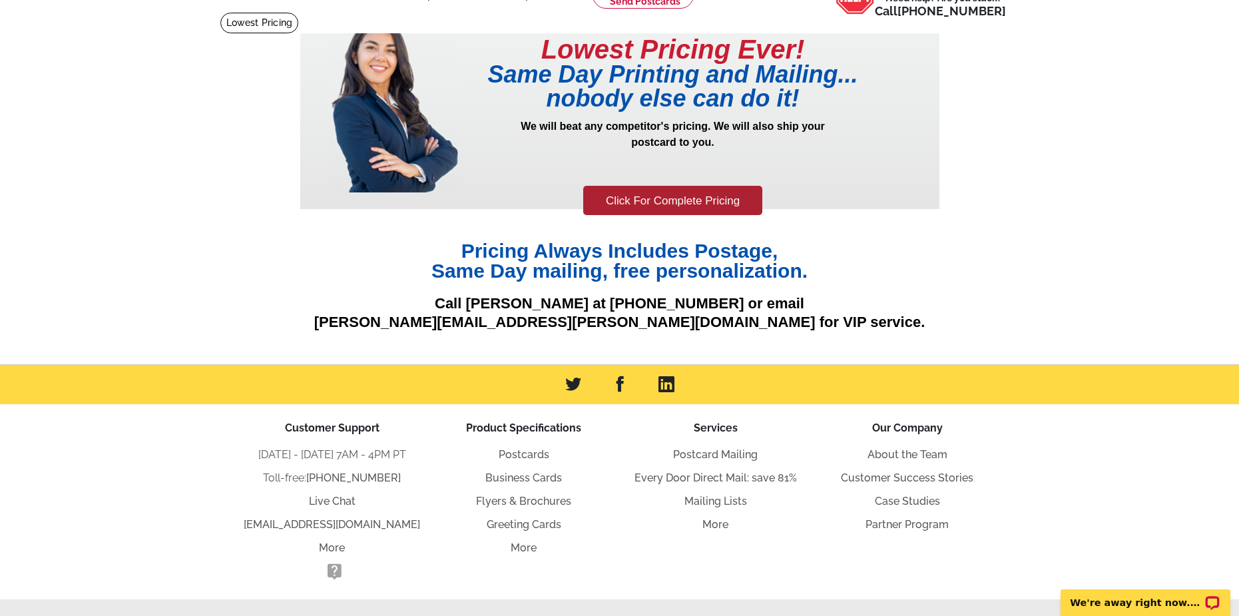
scroll to position [111, 0]
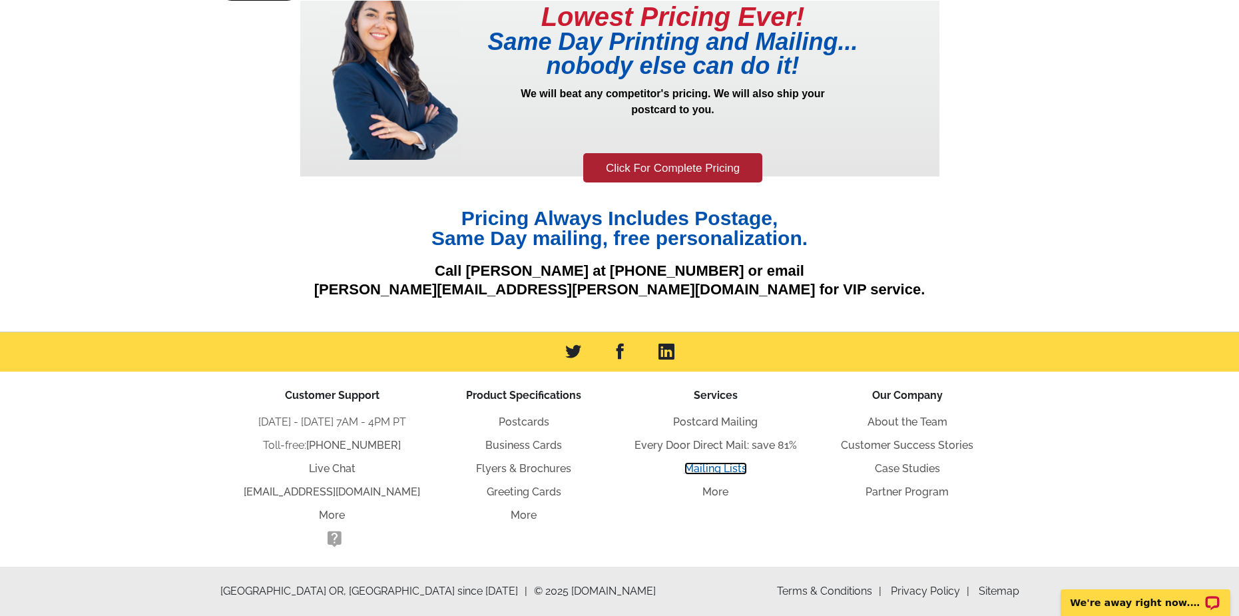
click at [735, 465] on link "Mailing Lists" at bounding box center [716, 468] width 63 height 13
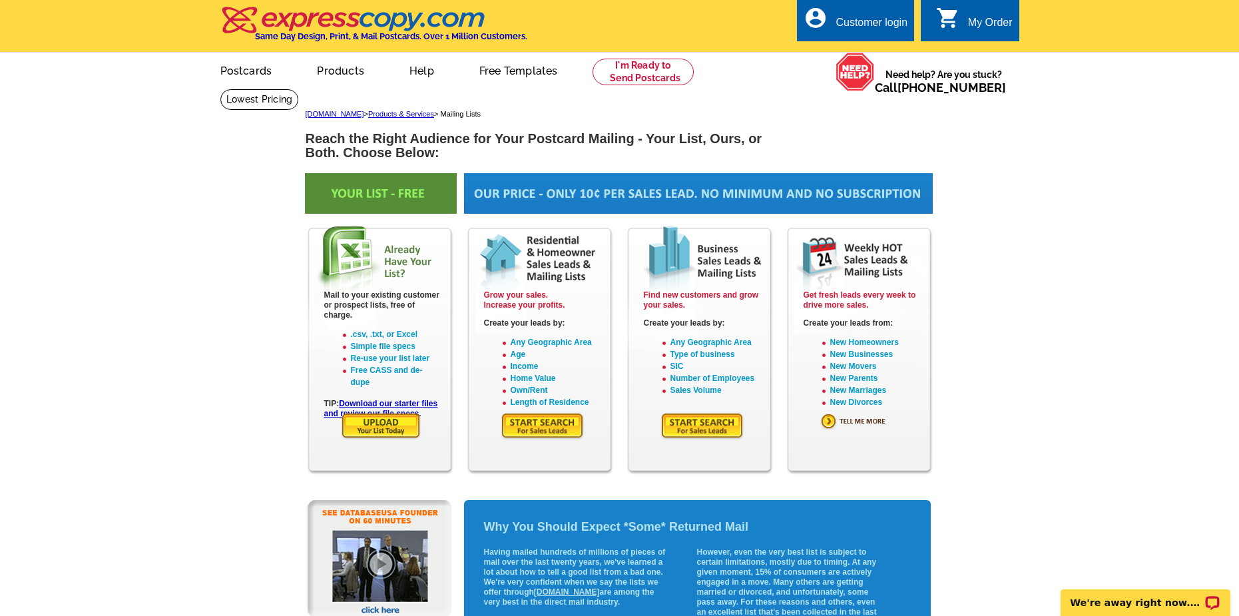
click at [698, 423] on img at bounding box center [703, 425] width 84 height 27
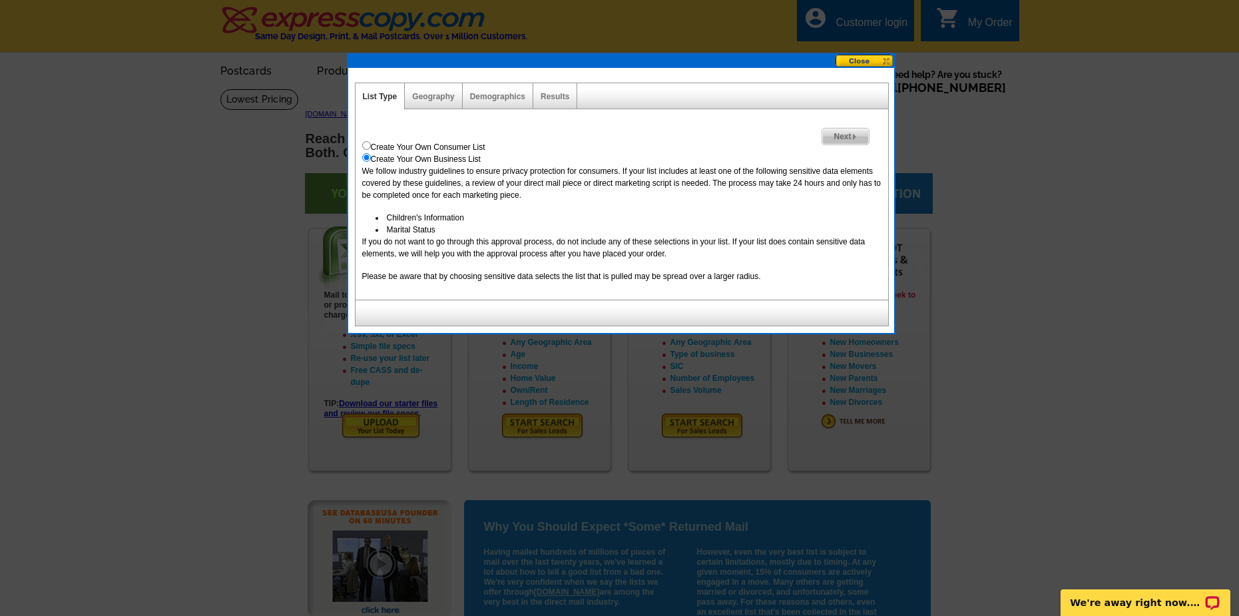
click at [867, 66] on button at bounding box center [865, 61] width 59 height 13
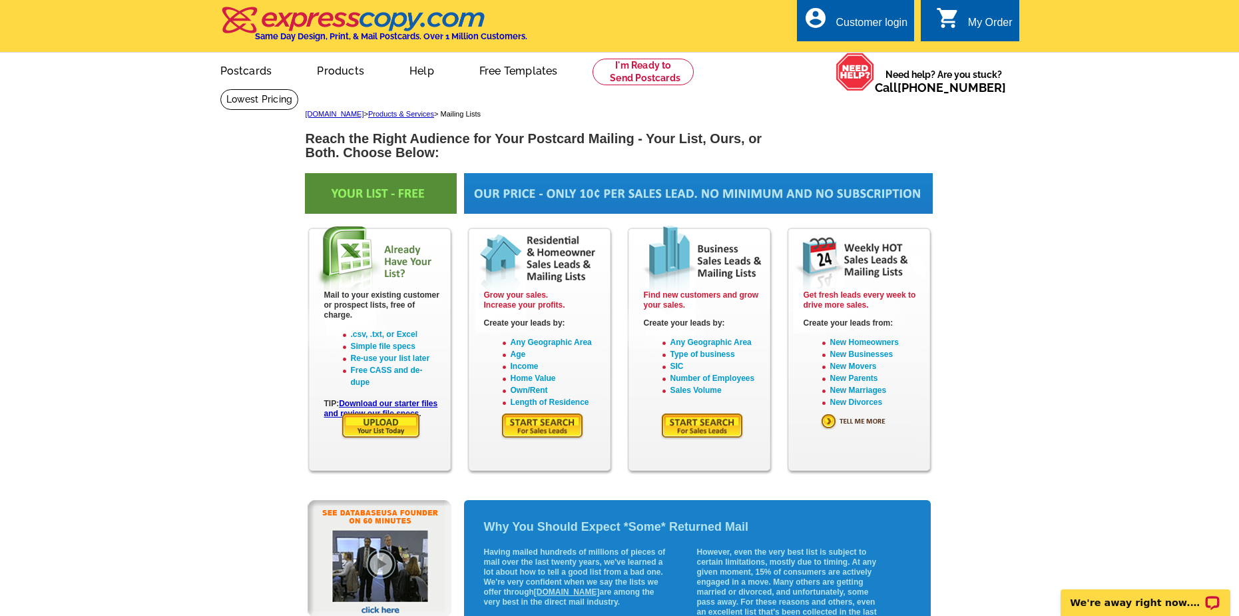
click at [404, 194] on img at bounding box center [381, 193] width 152 height 41
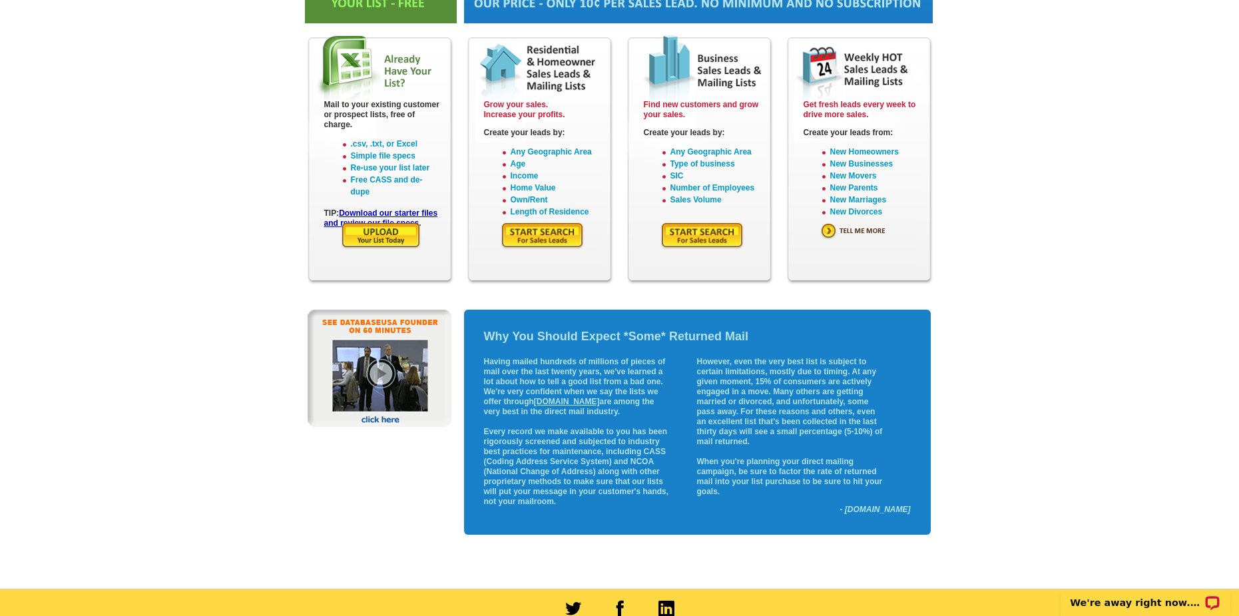
scroll to position [200, 0]
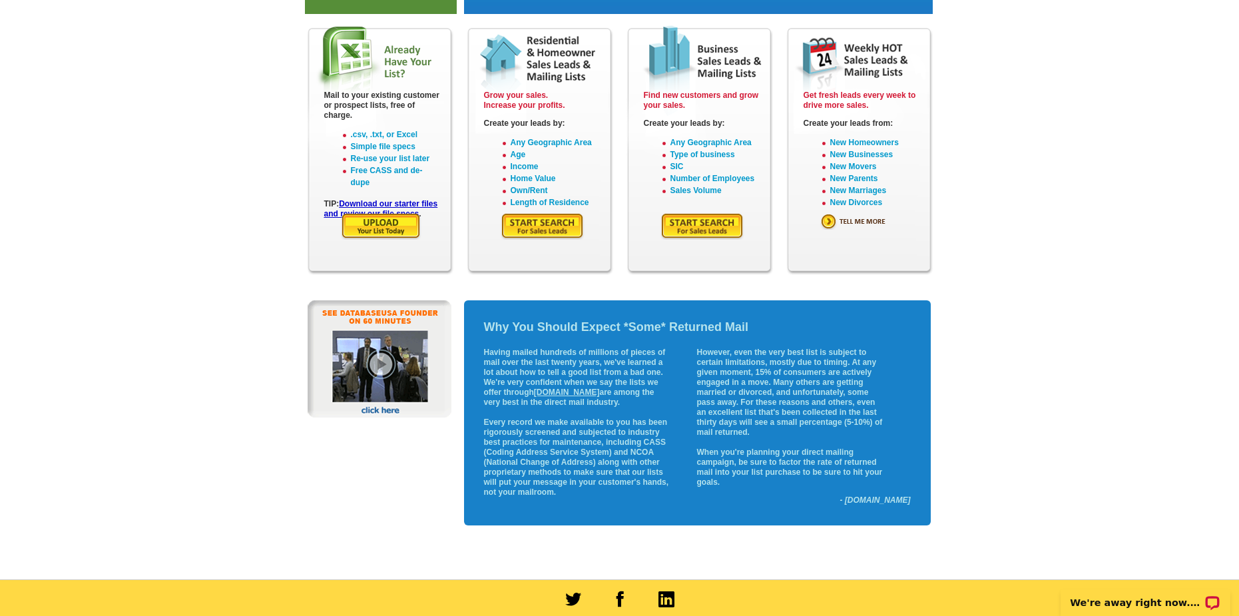
click at [355, 230] on img at bounding box center [381, 225] width 81 height 27
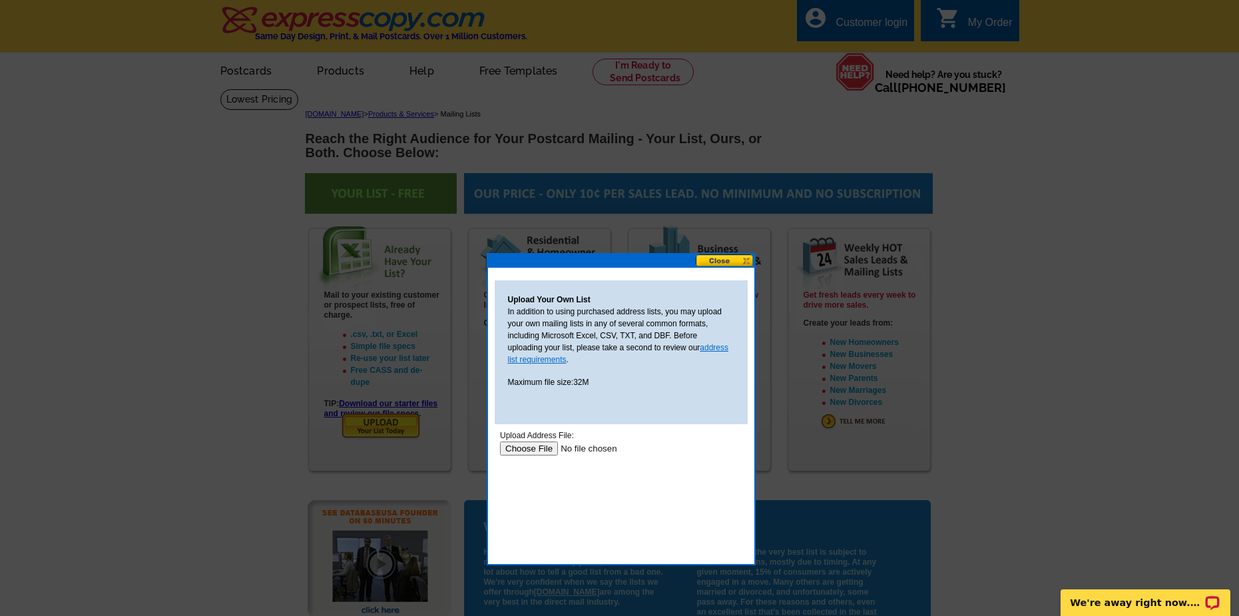
click at [715, 350] on link "address list requirements" at bounding box center [618, 353] width 221 height 21
click at [729, 260] on button at bounding box center [725, 260] width 59 height 13
